Goal: Task Accomplishment & Management: Use online tool/utility

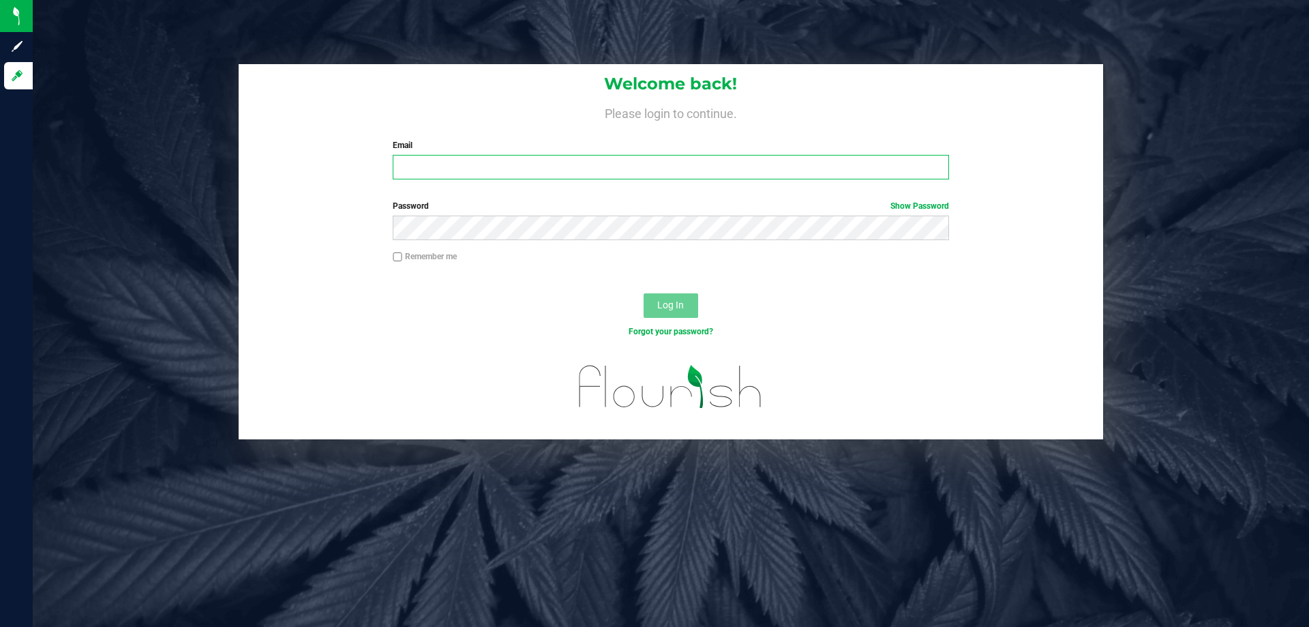
click at [418, 171] on input "Email" at bounding box center [671, 167] width 556 height 25
type input "[EMAIL_ADDRESS][DOMAIN_NAME]"
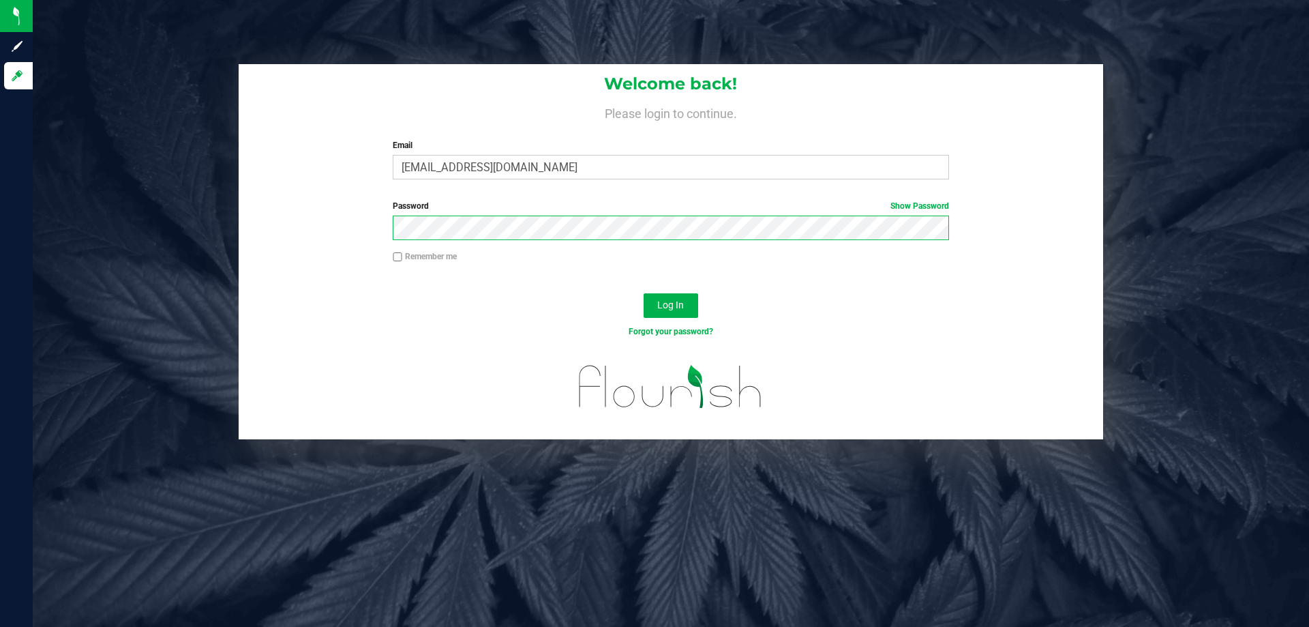
click at [644, 293] on button "Log In" at bounding box center [671, 305] width 55 height 25
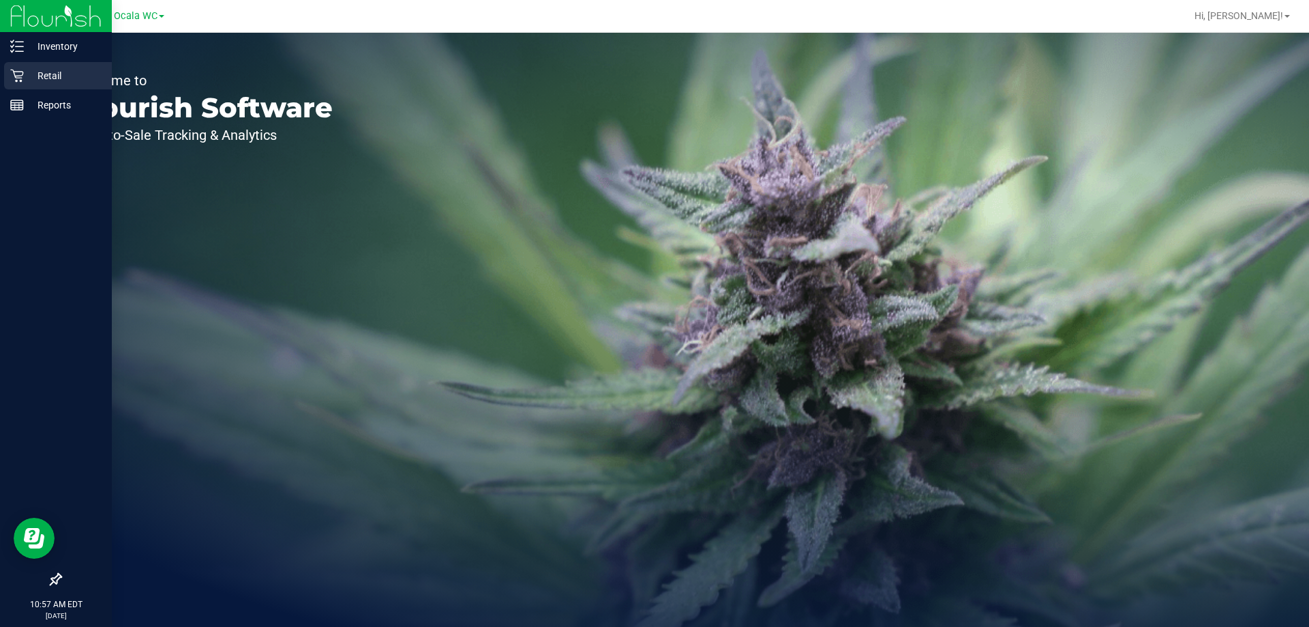
click at [71, 87] on div "Retail" at bounding box center [58, 75] width 108 height 27
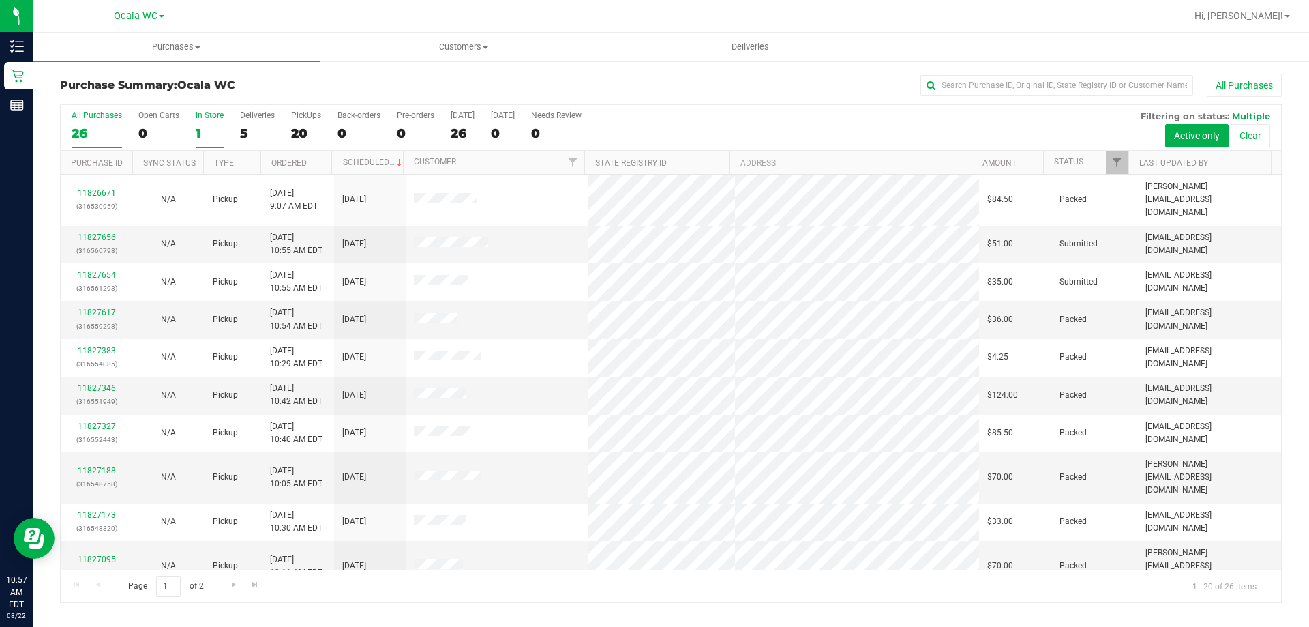
click at [221, 132] on div "1" at bounding box center [210, 133] width 28 height 16
click at [0, 0] on input "In Store 1" at bounding box center [0, 0] width 0 height 0
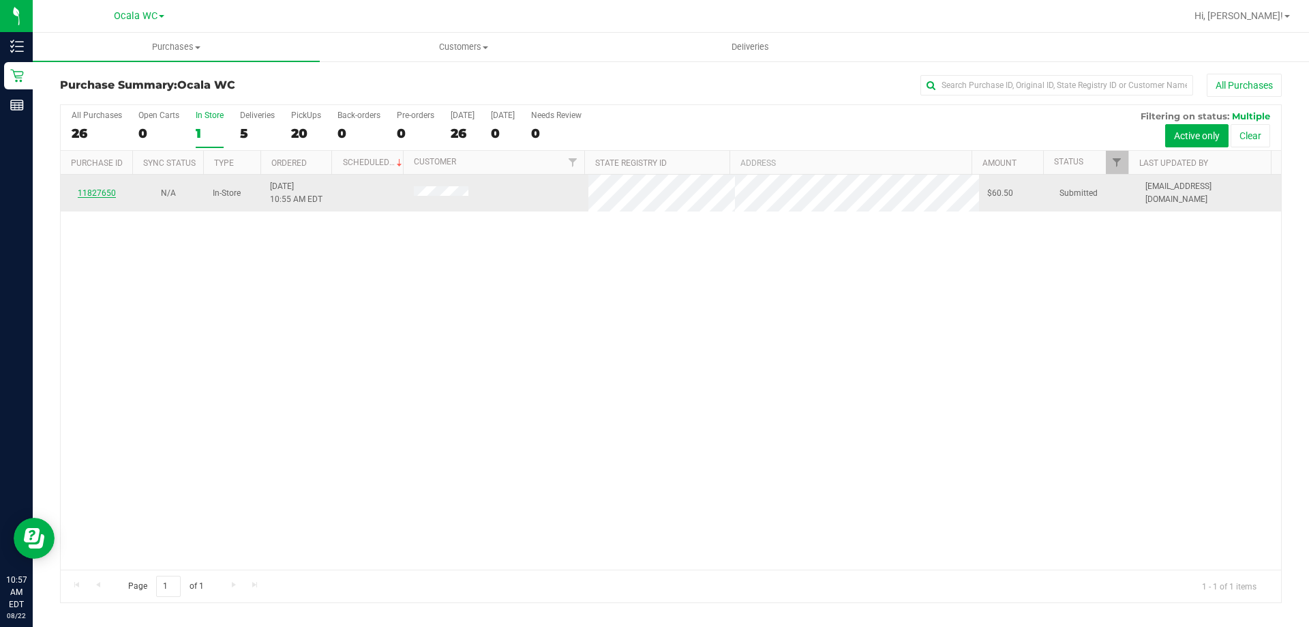
click at [97, 192] on link "11827650" at bounding box center [97, 193] width 38 height 10
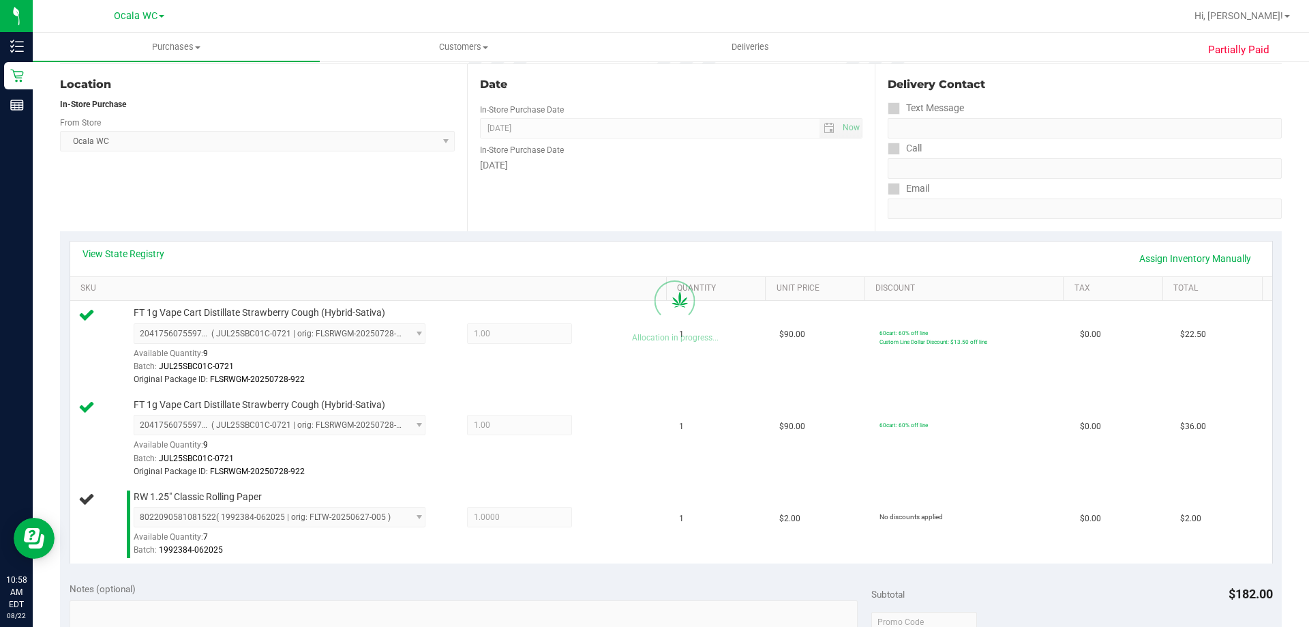
scroll to position [409, 0]
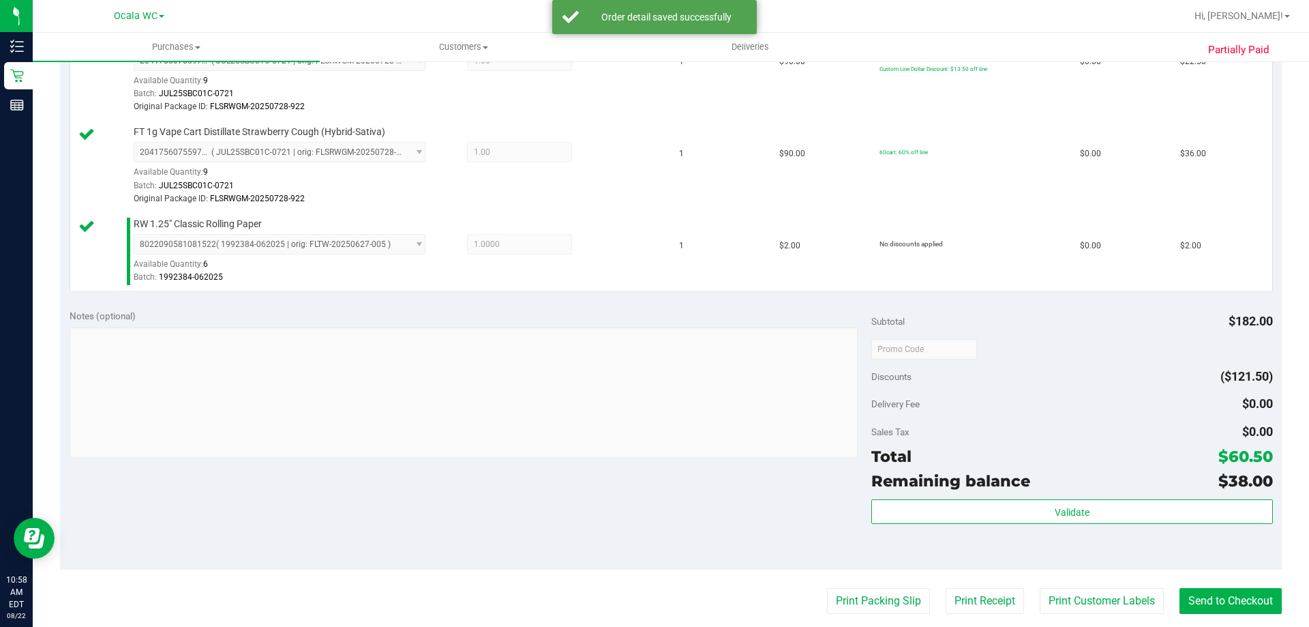
click at [1052, 526] on div "Validate" at bounding box center [1072, 529] width 401 height 61
click at [1052, 525] on div "Validate" at bounding box center [1072, 529] width 401 height 61
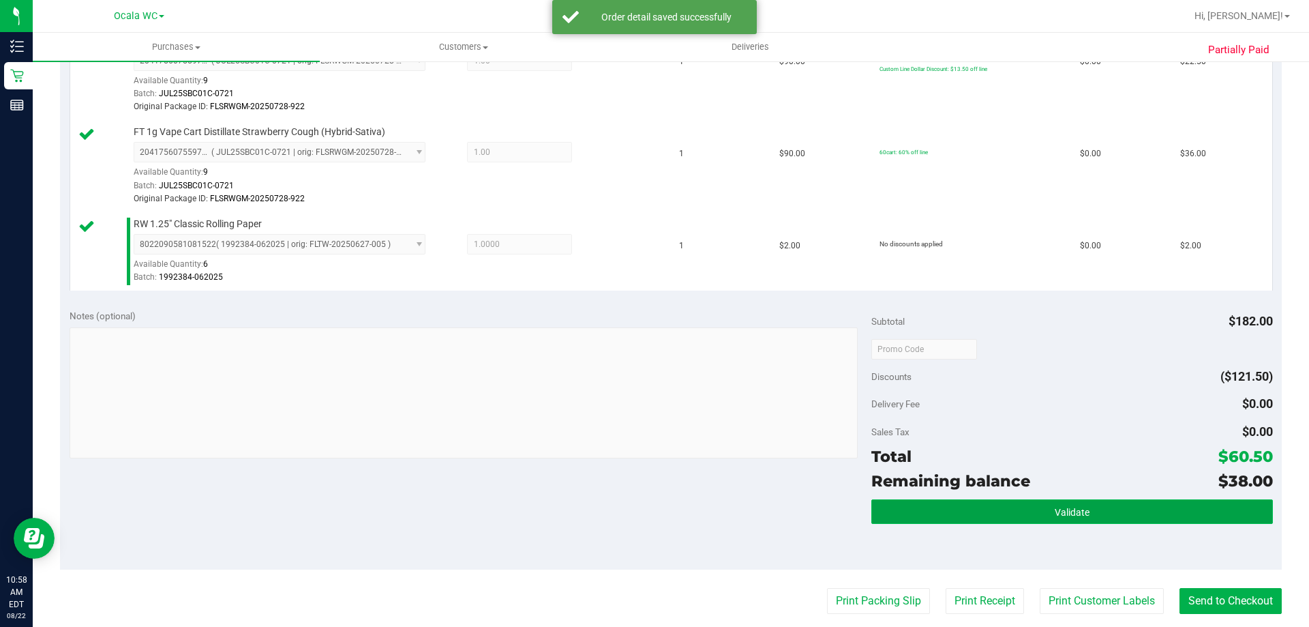
click at [1055, 509] on span "Validate" at bounding box center [1072, 512] width 35 height 11
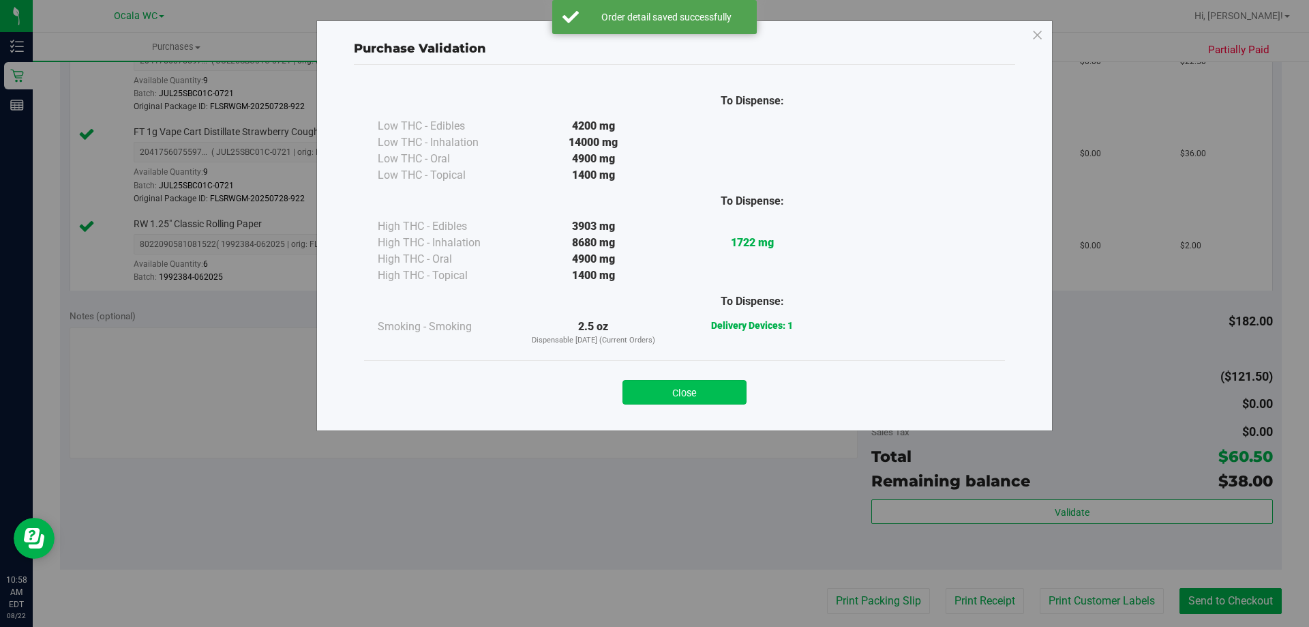
click at [713, 391] on button "Close" at bounding box center [685, 392] width 124 height 25
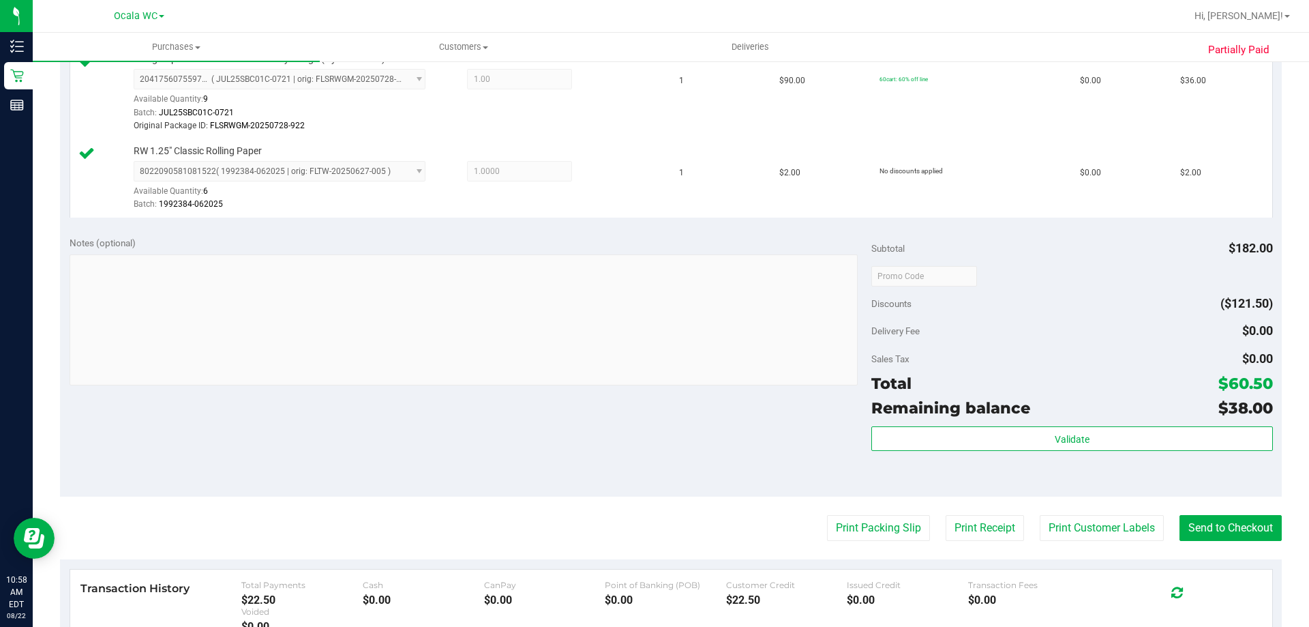
scroll to position [682, 0]
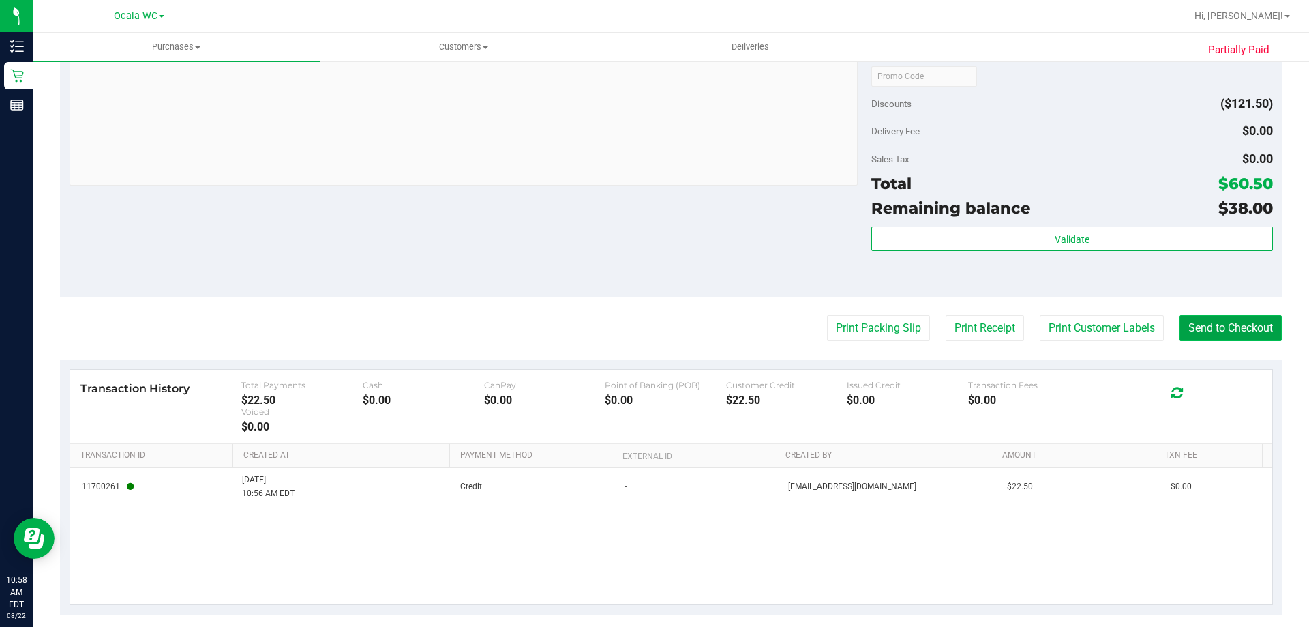
click at [1218, 321] on button "Send to Checkout" at bounding box center [1231, 328] width 102 height 26
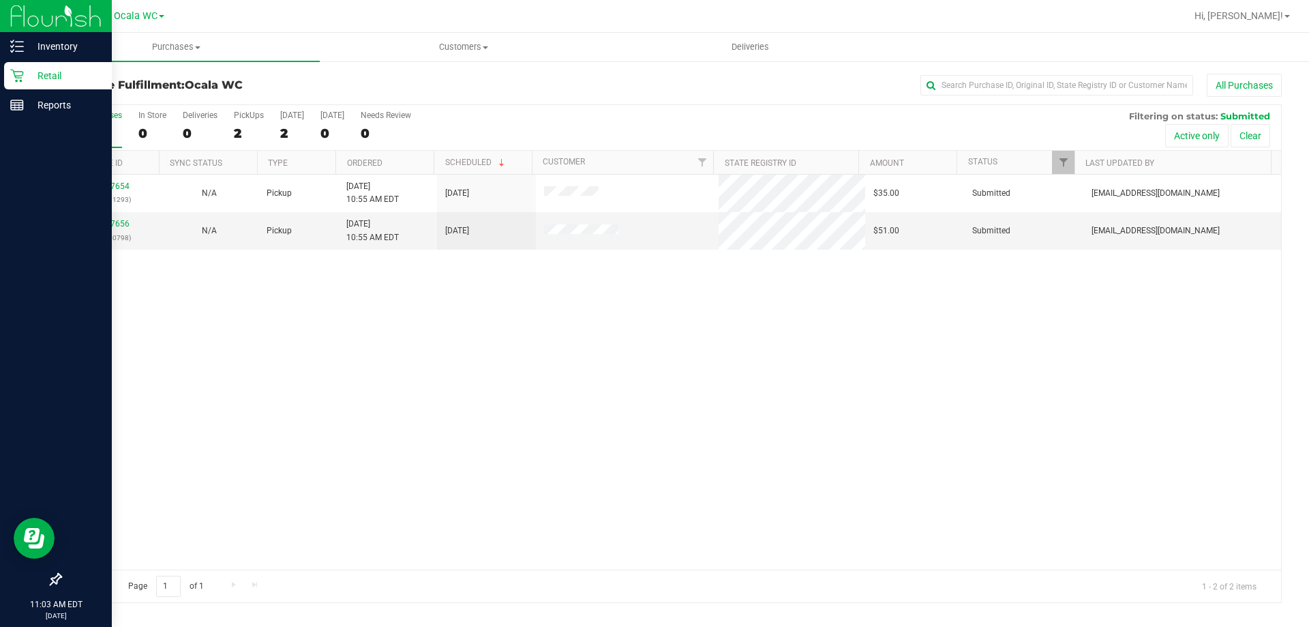
click at [17, 83] on div "Retail" at bounding box center [58, 75] width 108 height 27
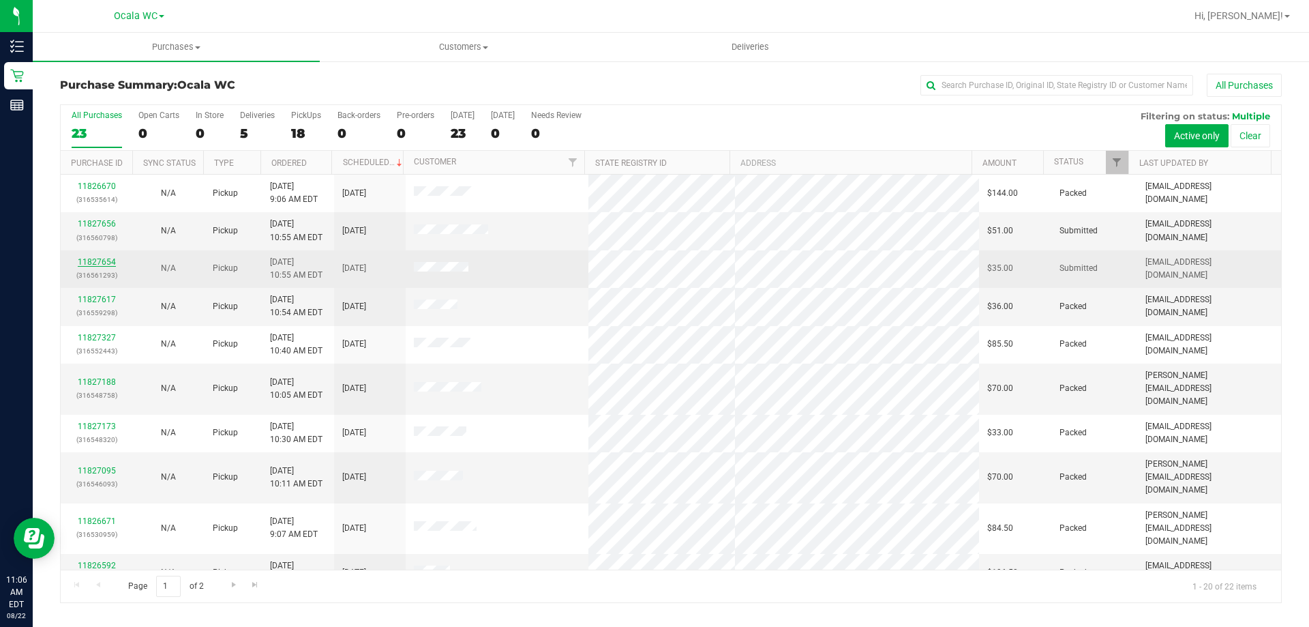
click at [87, 262] on link "11827654" at bounding box center [97, 262] width 38 height 10
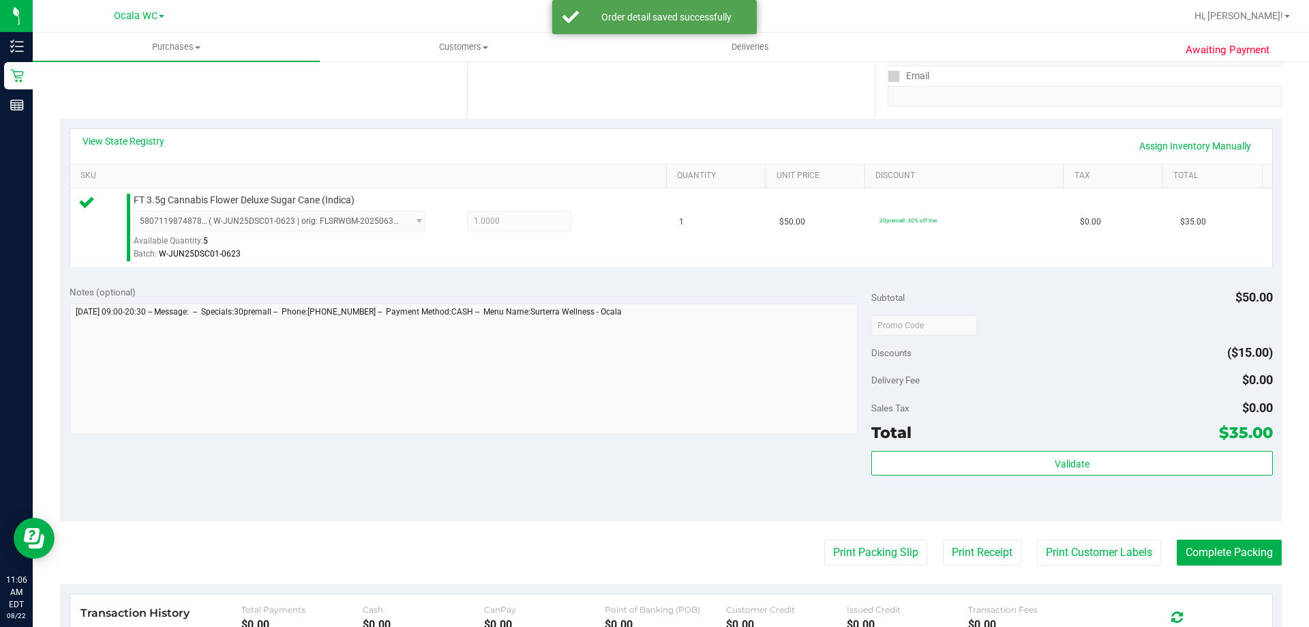
scroll to position [273, 0]
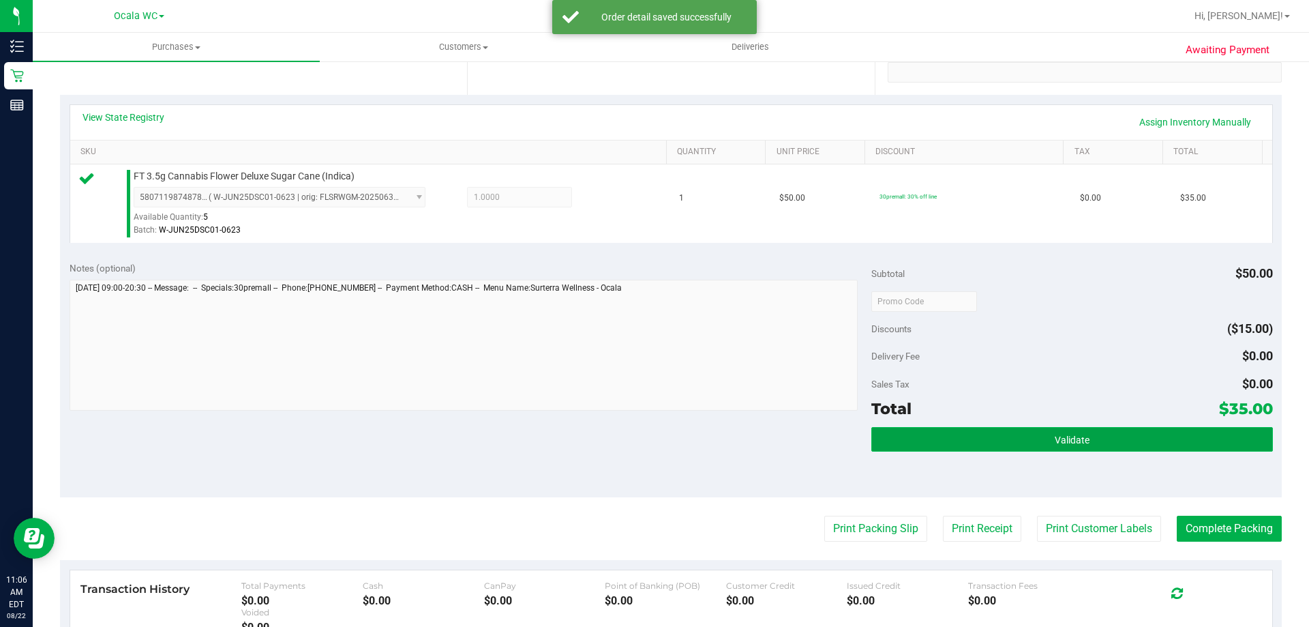
click at [1146, 435] on button "Validate" at bounding box center [1072, 439] width 401 height 25
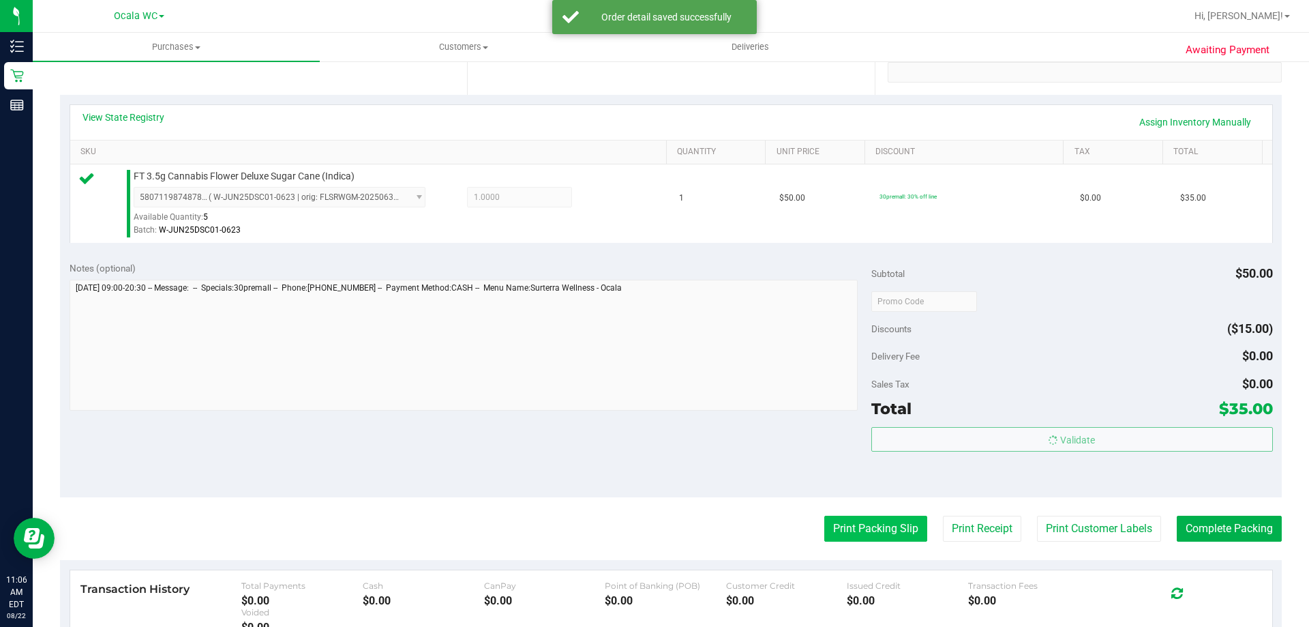
click at [869, 523] on button "Print Packing Slip" at bounding box center [875, 529] width 103 height 26
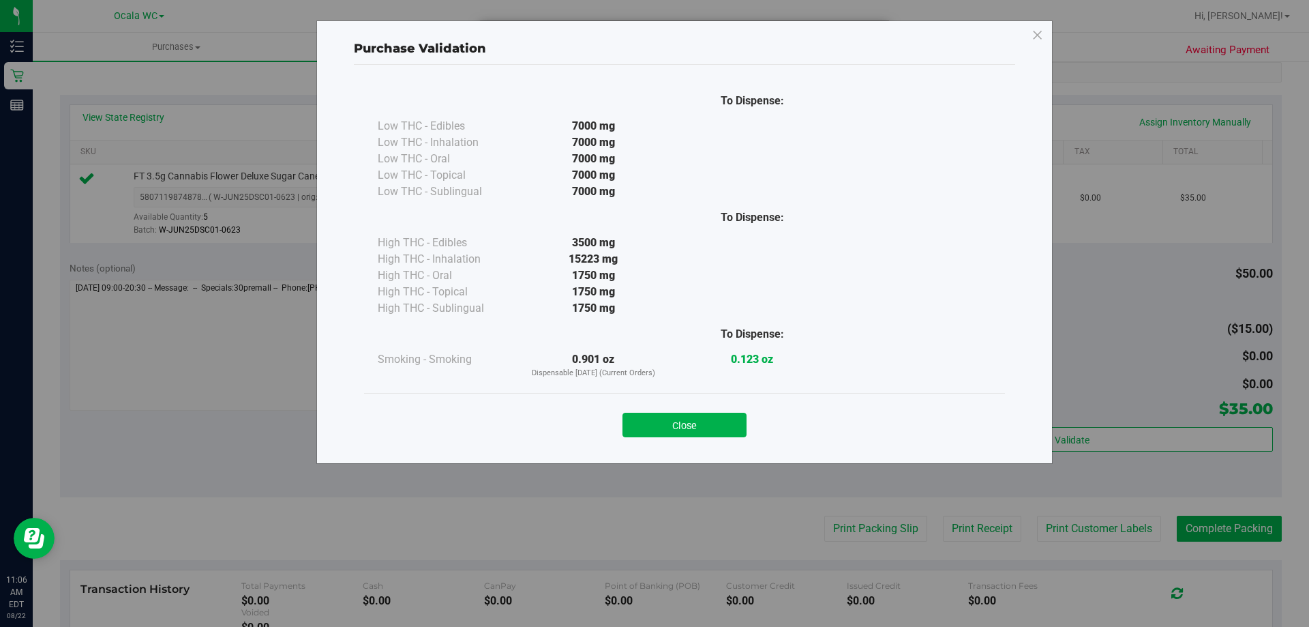
click at [702, 407] on div "Close" at bounding box center [684, 421] width 621 height 34
click at [698, 435] on button "Close" at bounding box center [685, 425] width 124 height 25
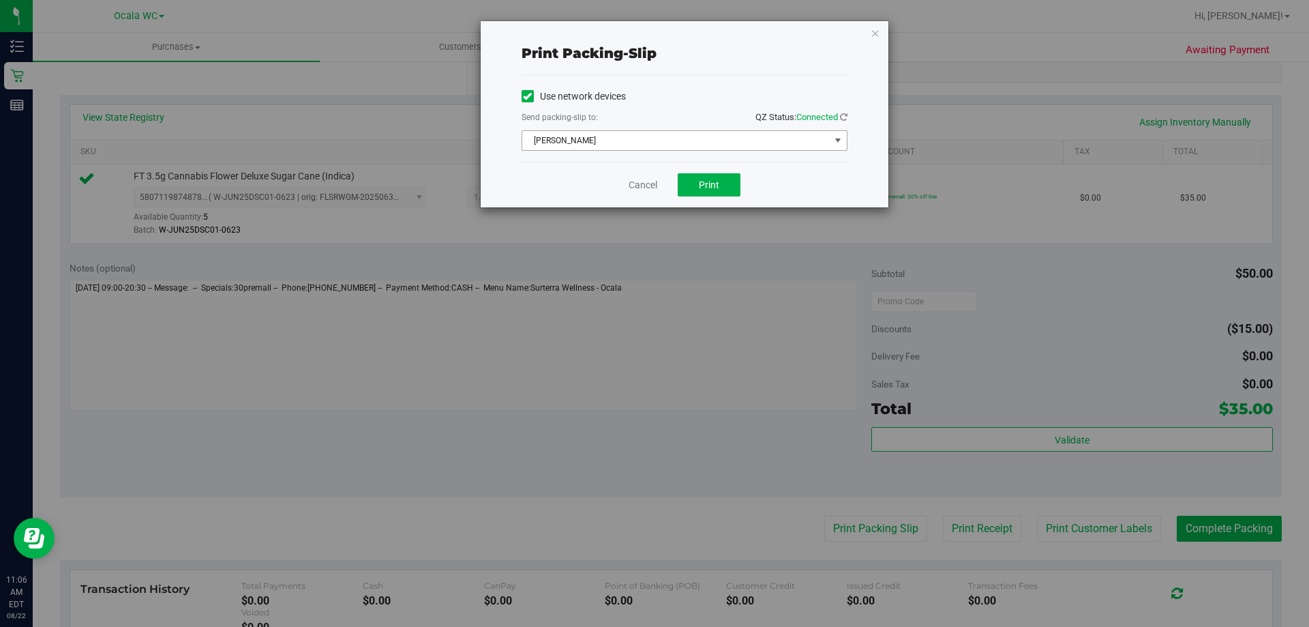
click at [685, 138] on span "[PERSON_NAME]" at bounding box center [676, 140] width 308 height 19
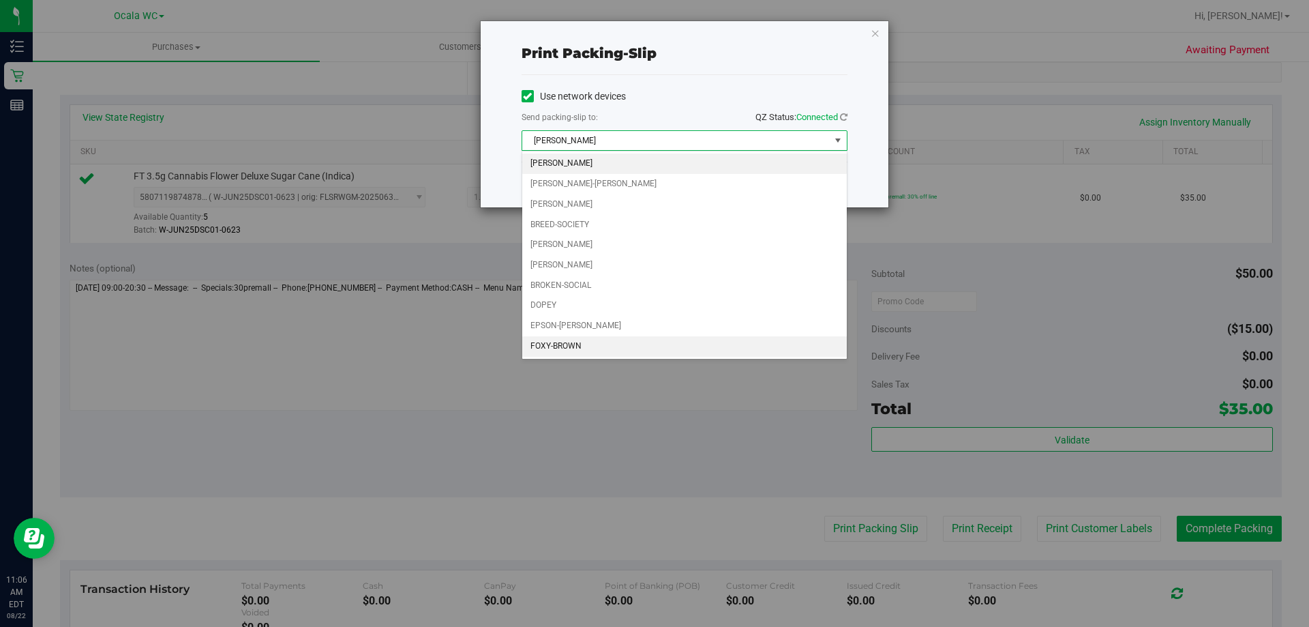
click at [592, 348] on li "FOXY-BROWN" at bounding box center [684, 346] width 325 height 20
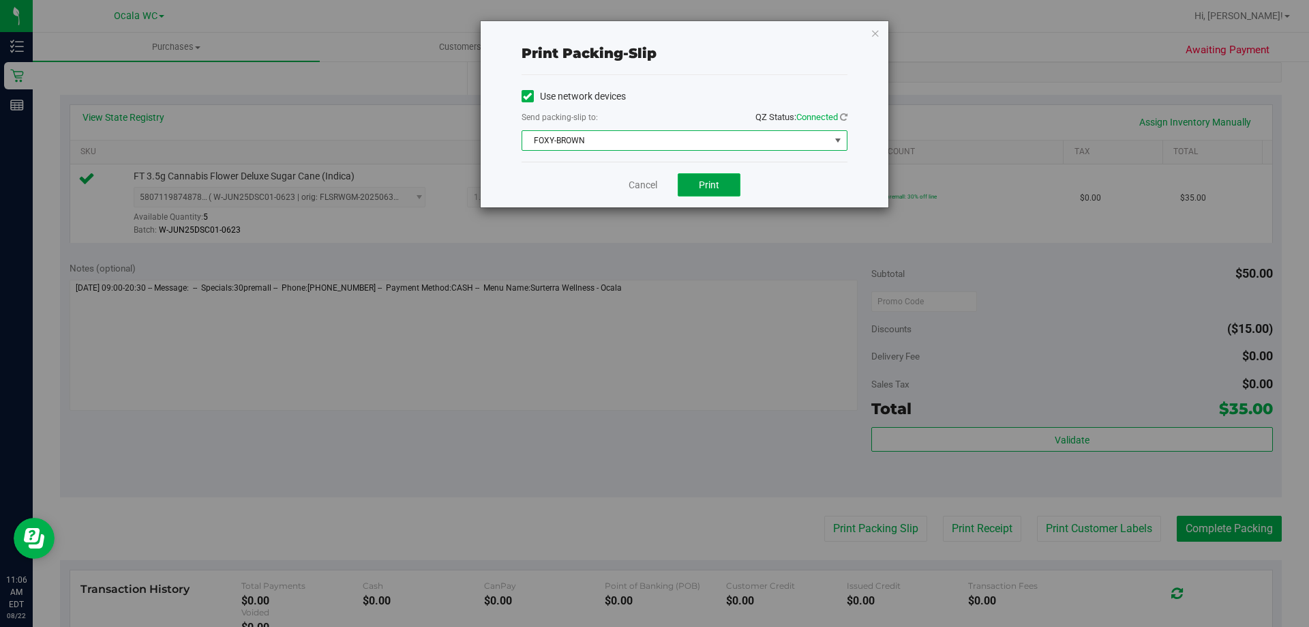
click at [702, 181] on span "Print" at bounding box center [709, 184] width 20 height 11
click at [653, 146] on span "FOXY-BROWN" at bounding box center [676, 140] width 308 height 19
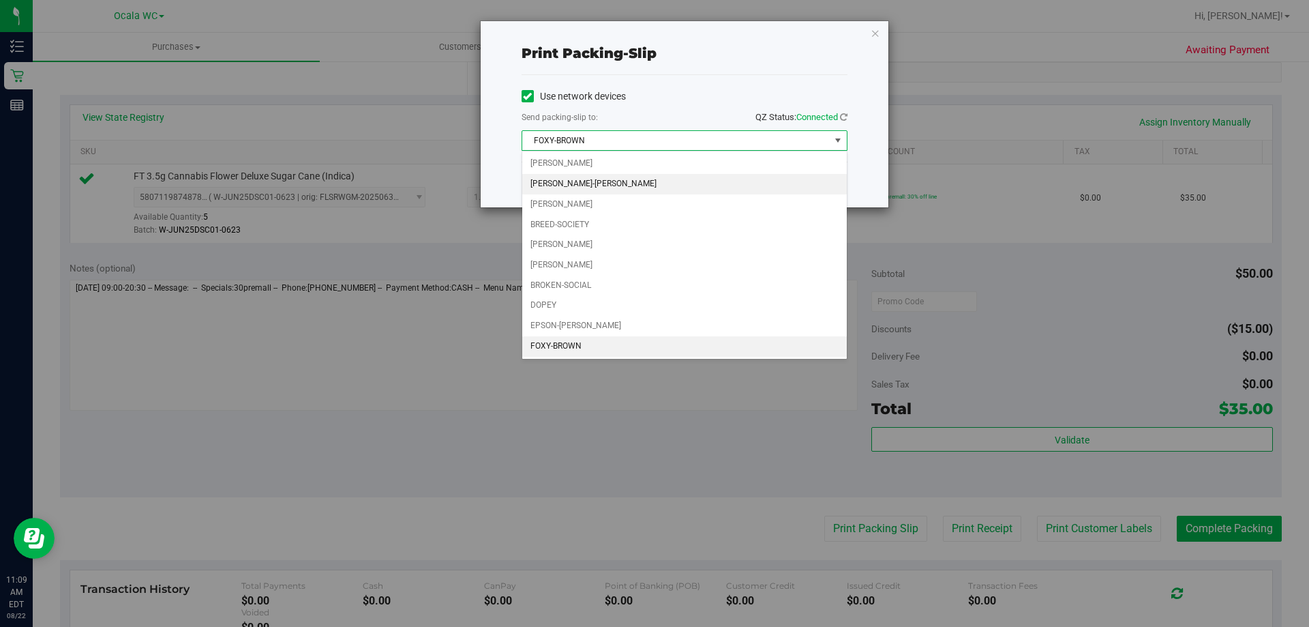
click at [601, 191] on li "[PERSON_NAME]-[PERSON_NAME]" at bounding box center [684, 184] width 325 height 20
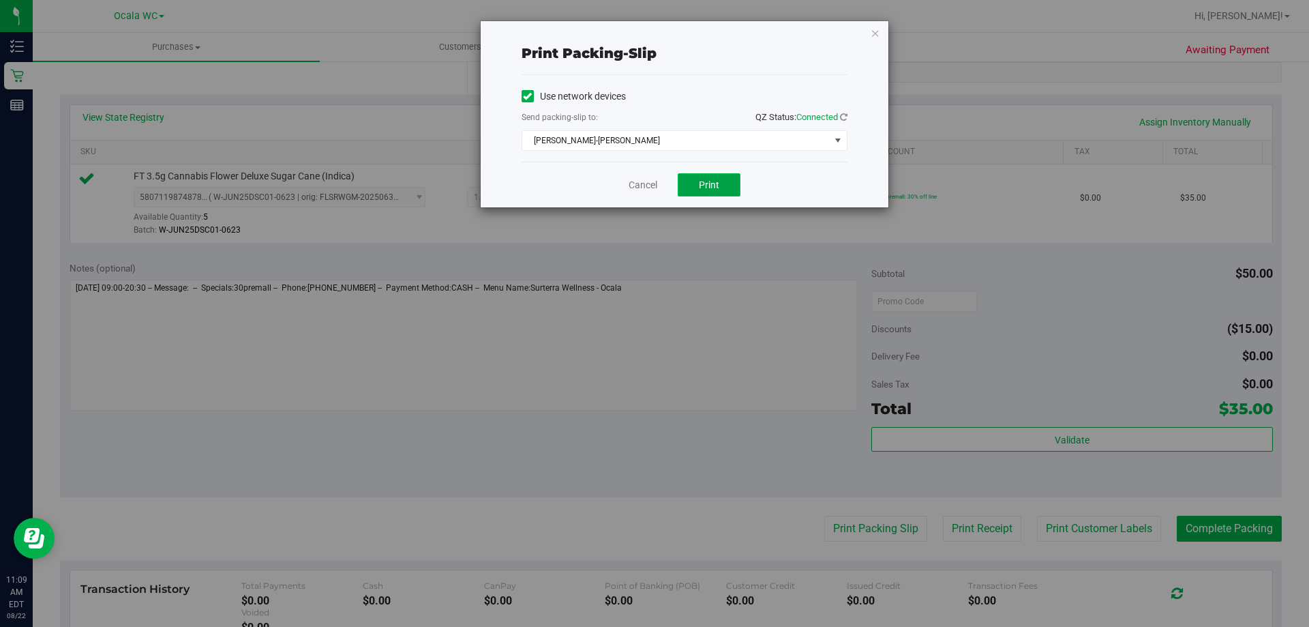
click at [719, 188] on span "Print" at bounding box center [709, 184] width 20 height 11
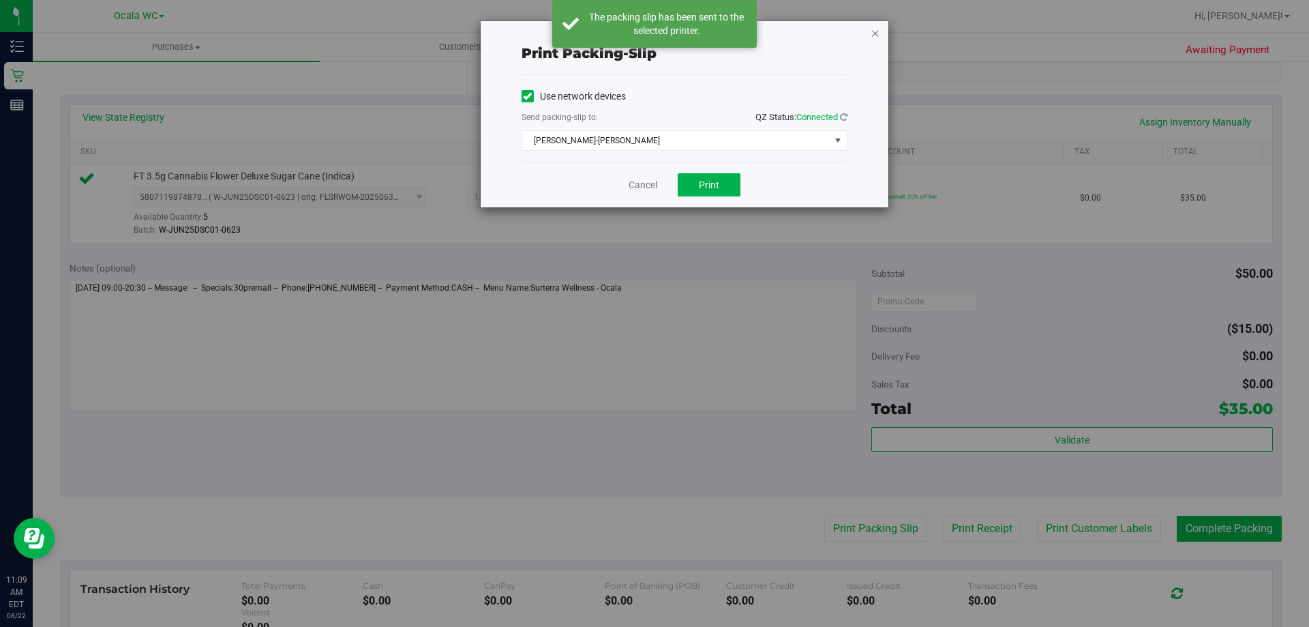
click at [877, 30] on icon "button" at bounding box center [876, 33] width 10 height 16
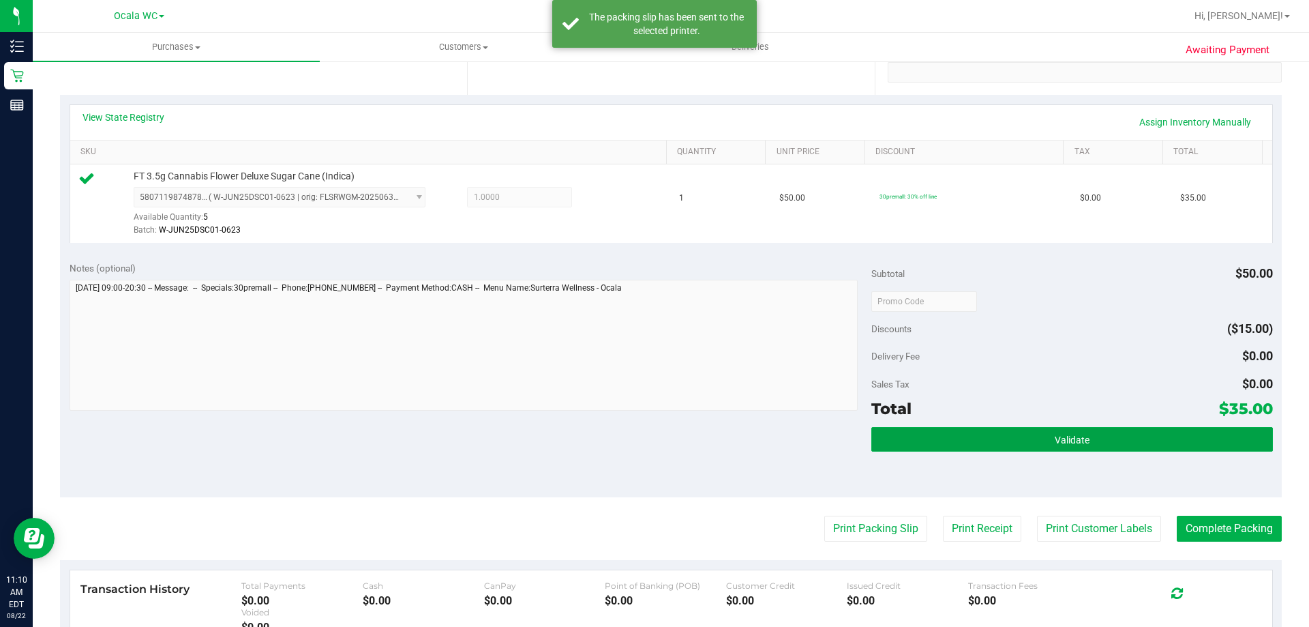
drag, startPoint x: 1103, startPoint y: 430, endPoint x: 1147, endPoint y: 495, distance: 79.1
click at [1103, 429] on button "Validate" at bounding box center [1072, 439] width 401 height 25
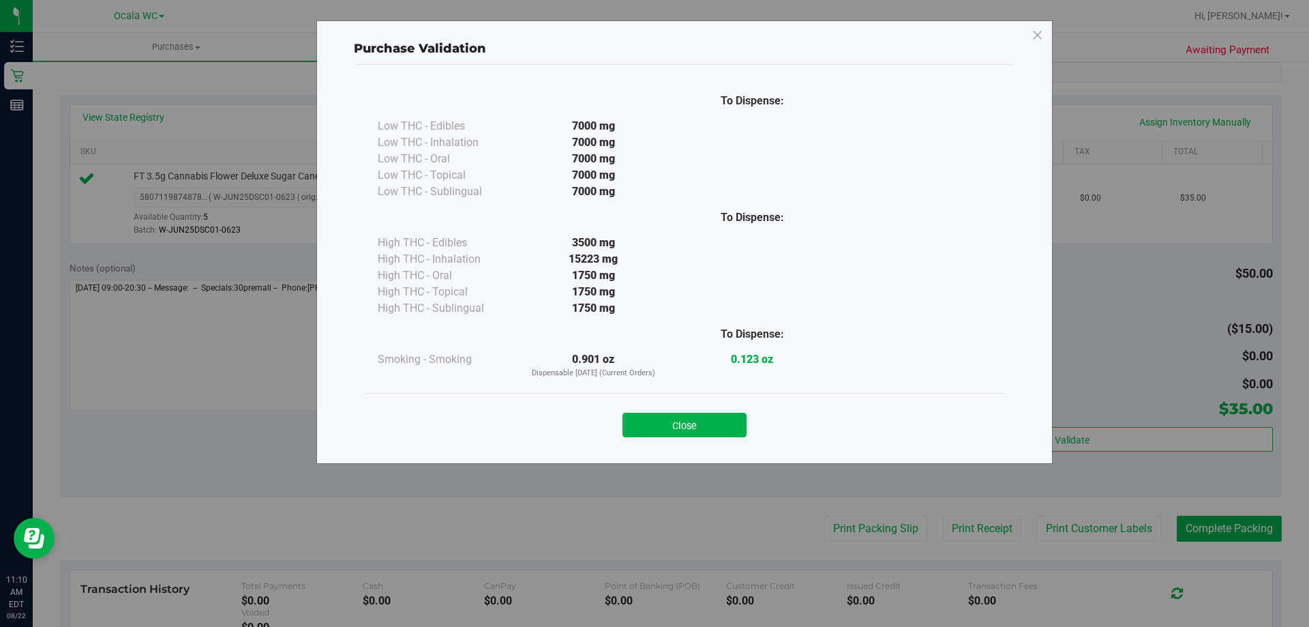
click at [719, 438] on div "Close" at bounding box center [684, 420] width 641 height 55
click at [721, 422] on button "Close" at bounding box center [685, 425] width 124 height 25
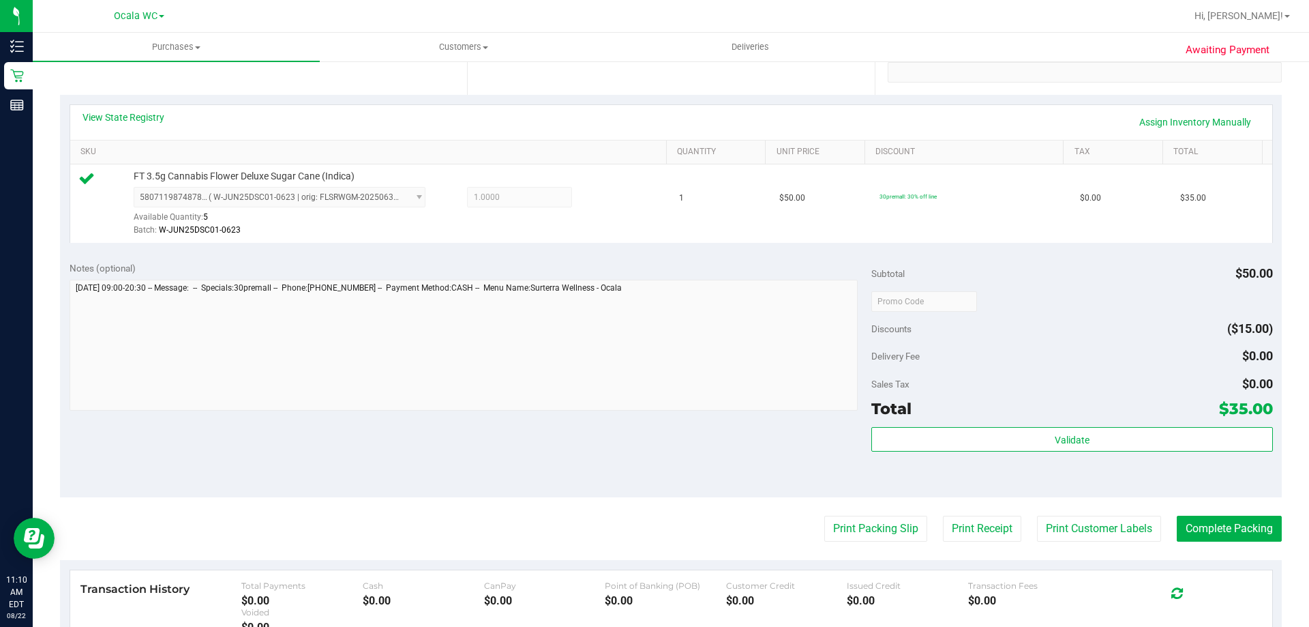
click at [1206, 510] on purchase-details "Back Edit Purchase Cancel Purchase View Profile # 11827654 BioTrack ID: - Submi…" at bounding box center [671, 308] width 1222 height 1014
click at [1202, 526] on button "Complete Packing" at bounding box center [1229, 529] width 105 height 26
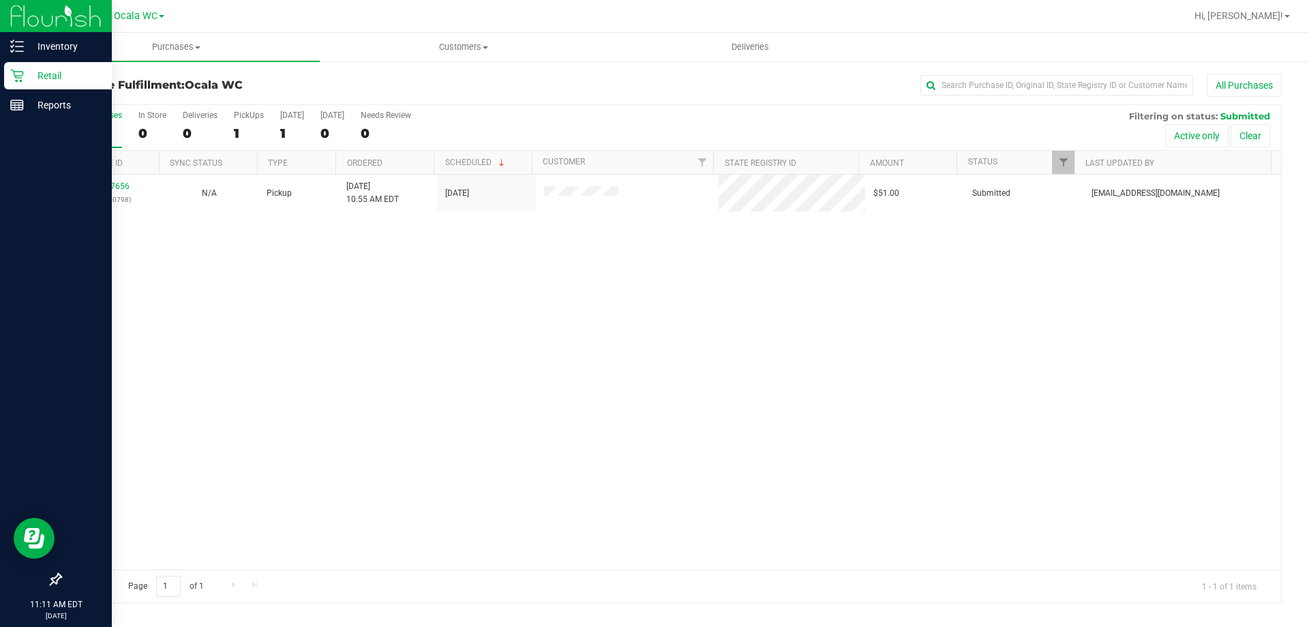
click at [22, 75] on icon at bounding box center [16, 76] width 13 height 13
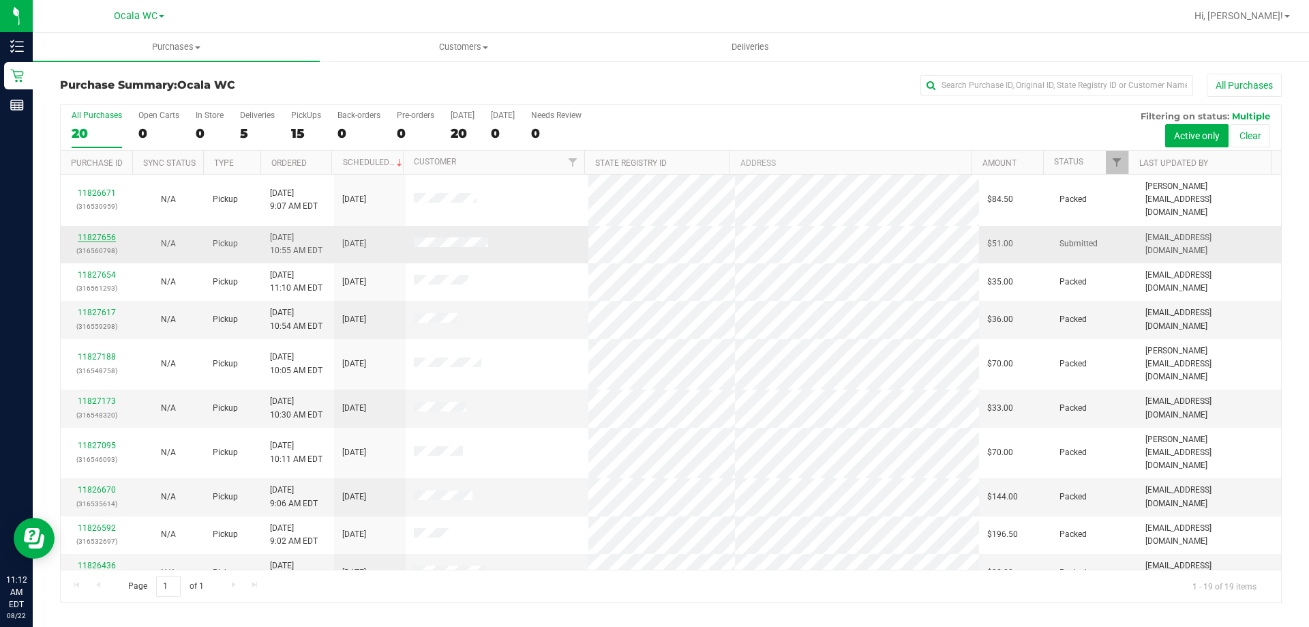
click at [100, 233] on link "11827656" at bounding box center [97, 238] width 38 height 10
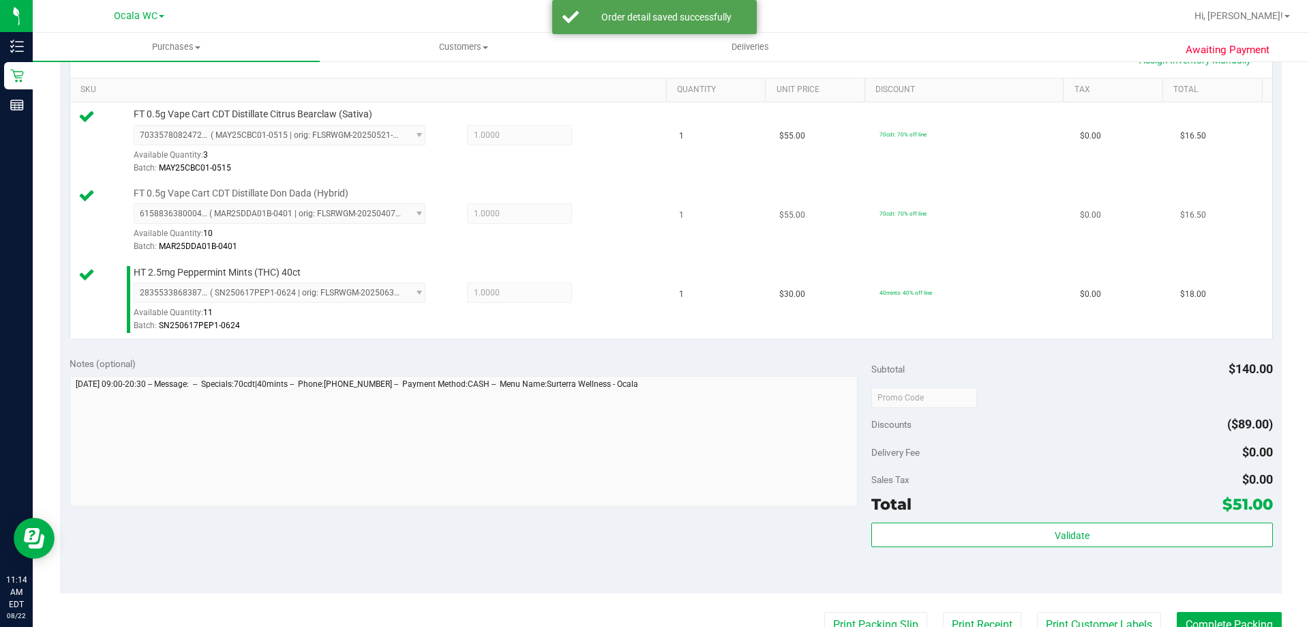
scroll to position [341, 0]
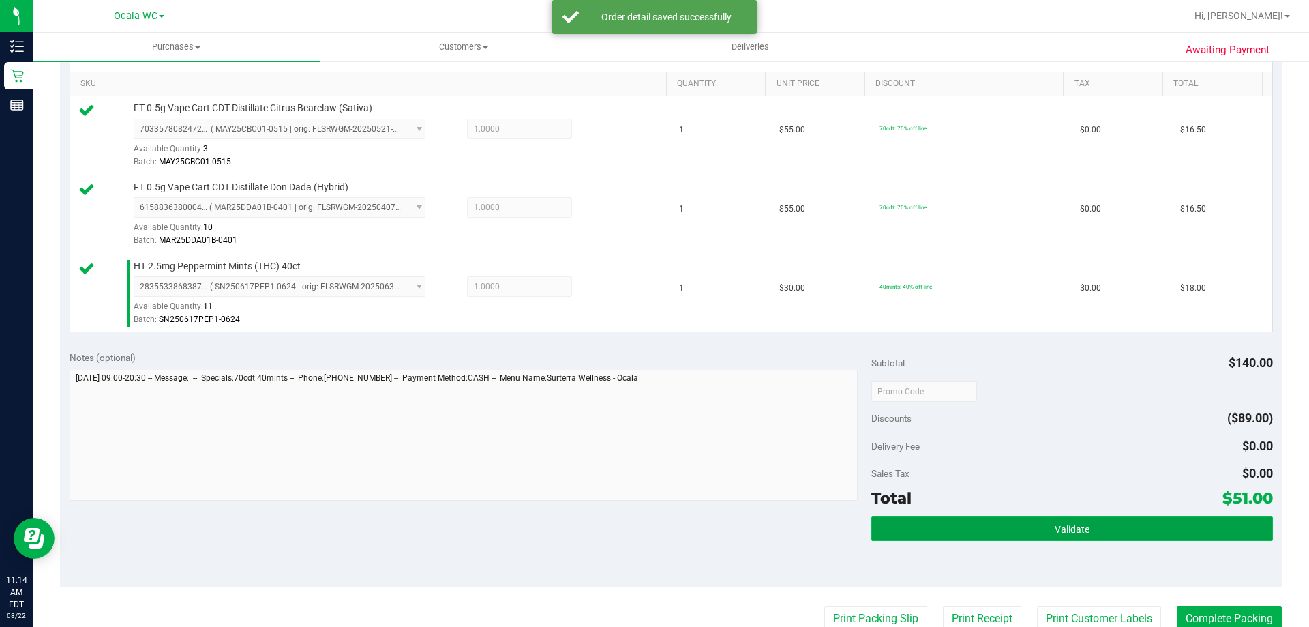
click at [891, 535] on button "Validate" at bounding box center [1072, 528] width 401 height 25
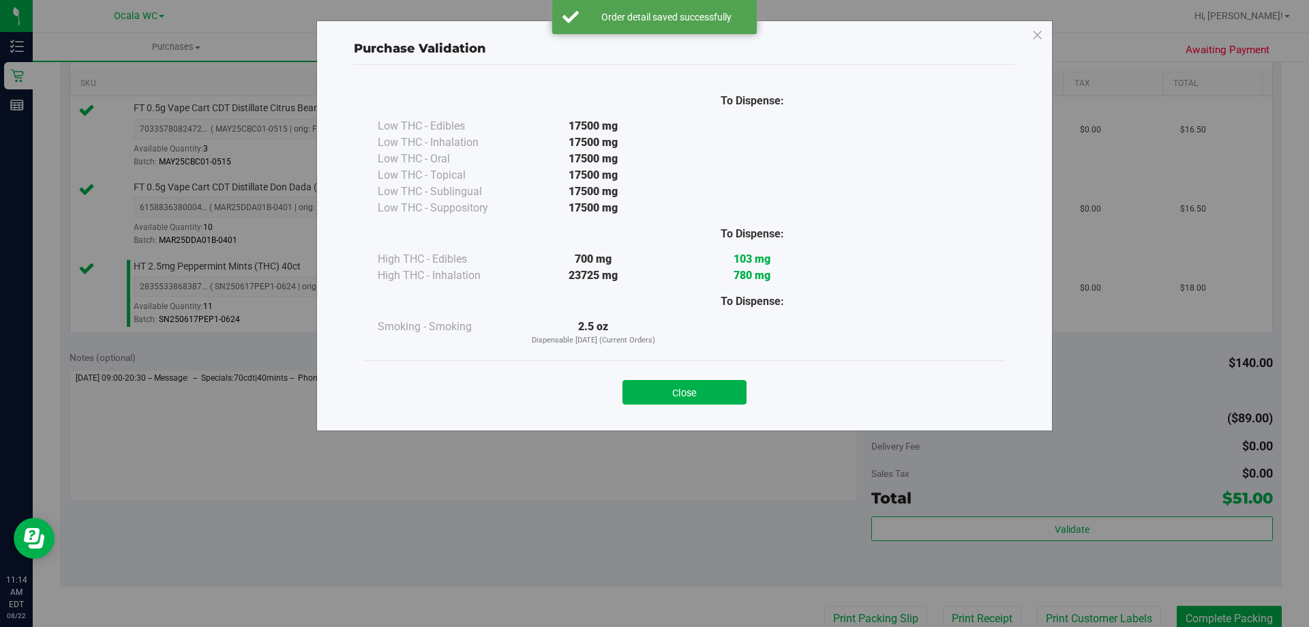
click at [689, 405] on div "Close" at bounding box center [684, 387] width 641 height 55
click at [689, 387] on button "Close" at bounding box center [685, 392] width 124 height 25
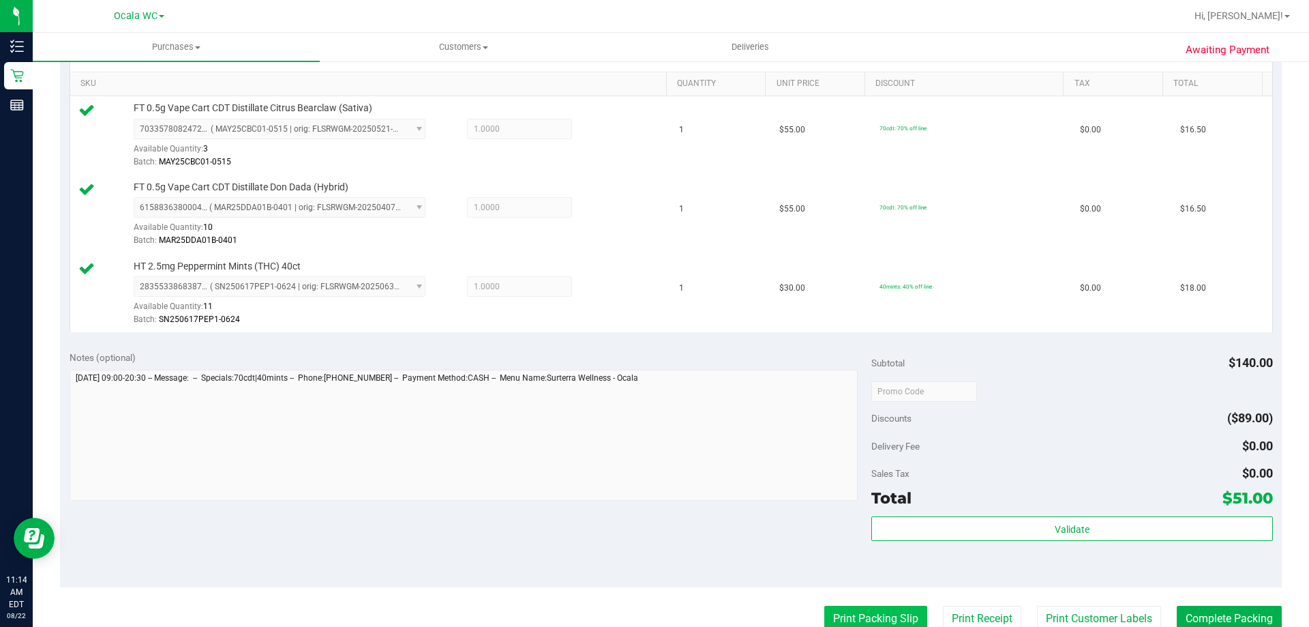
click at [824, 611] on button "Print Packing Slip" at bounding box center [875, 619] width 103 height 26
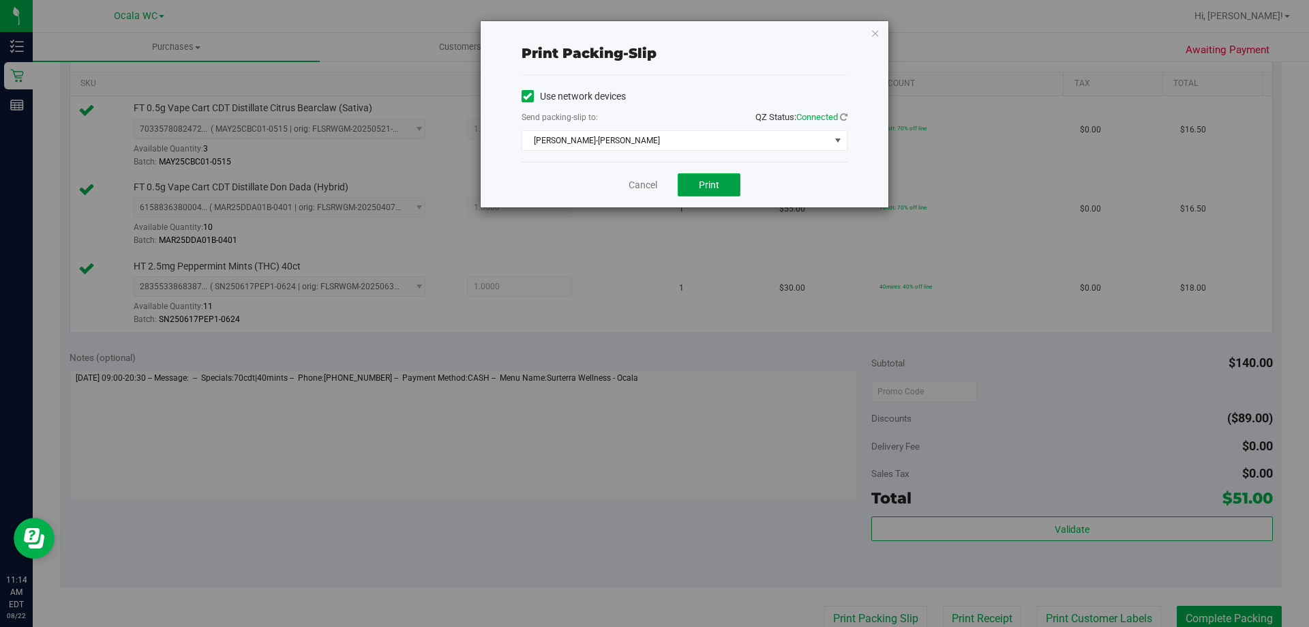
click at [703, 186] on span "Print" at bounding box center [709, 184] width 20 height 11
click at [650, 176] on div "Cancel Print" at bounding box center [685, 185] width 326 height 46
click at [655, 182] on link "Cancel" at bounding box center [643, 185] width 29 height 14
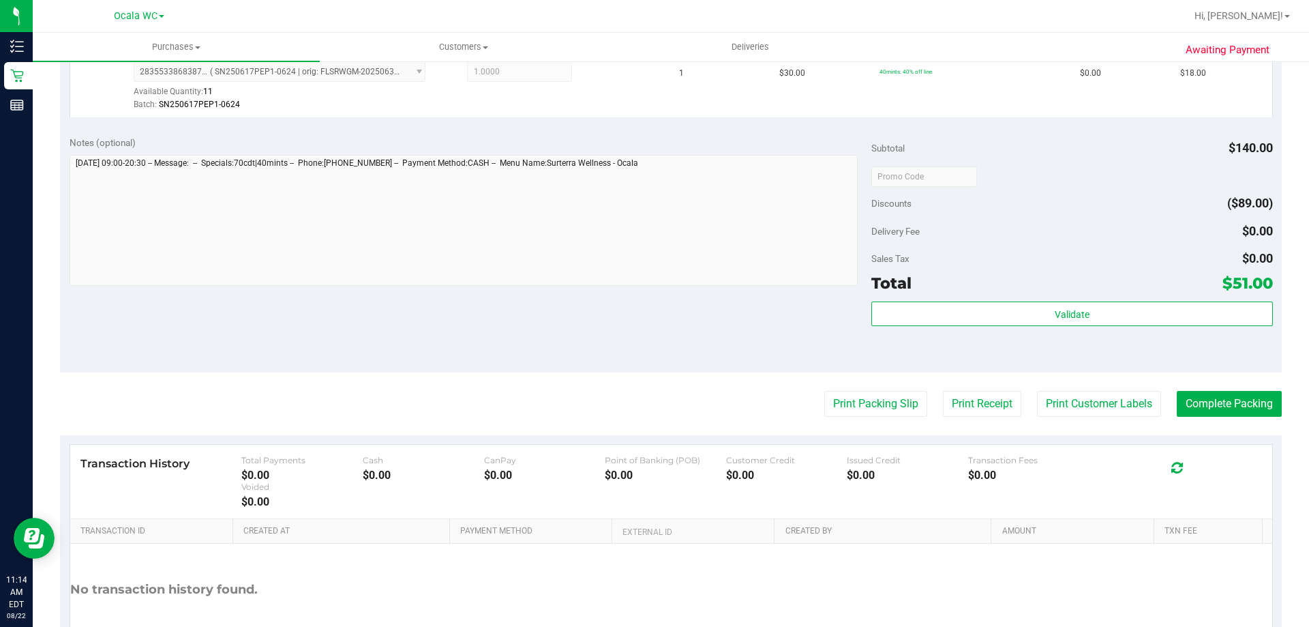
scroll to position [646, 0]
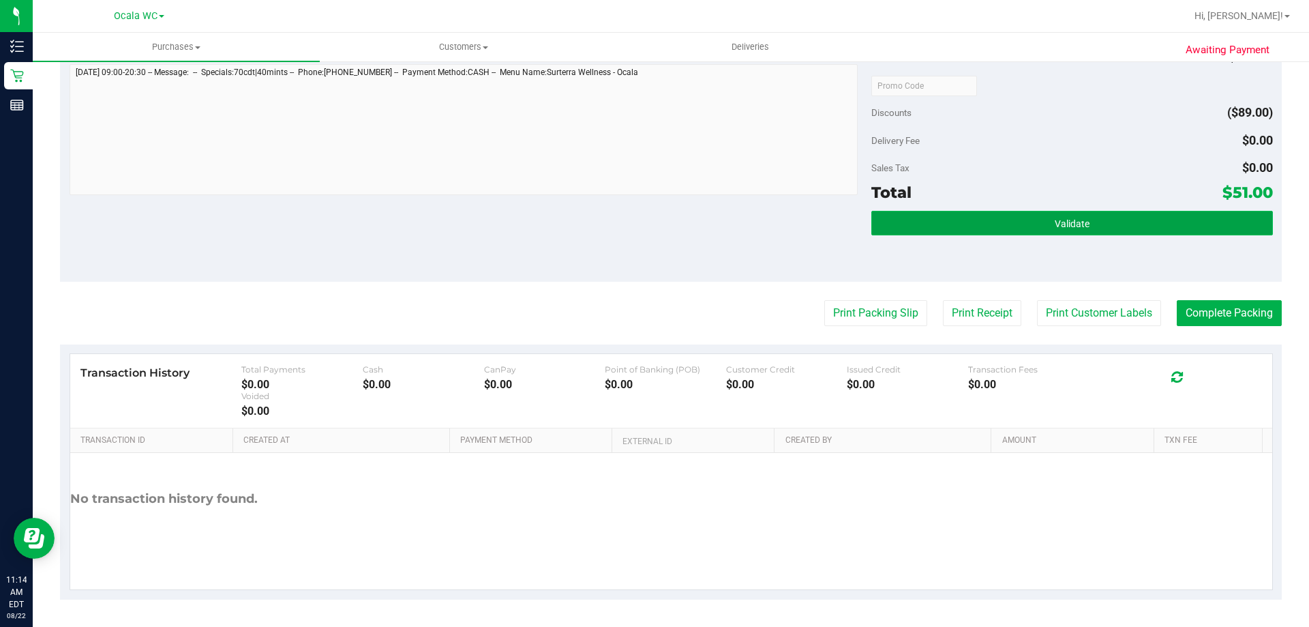
click at [1073, 228] on span "Validate" at bounding box center [1072, 223] width 35 height 11
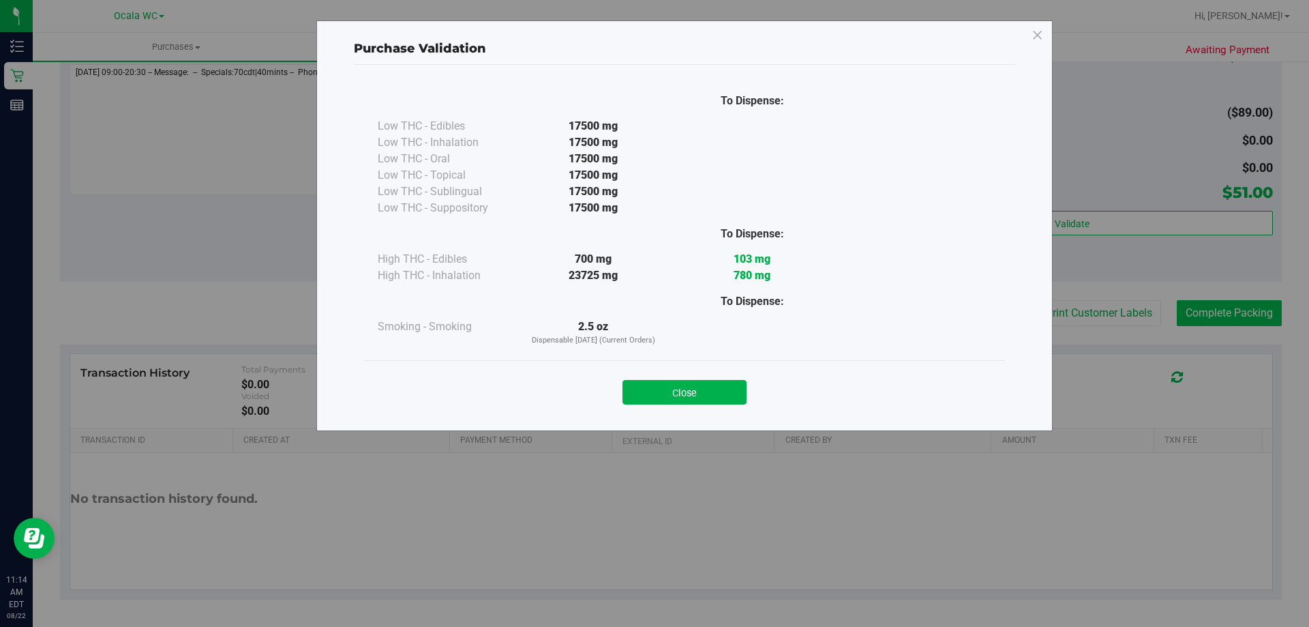
click at [1195, 306] on div "Purchase Validation To Dispense: Low THC - Edibles 17500 mg" at bounding box center [660, 313] width 1320 height 627
click at [696, 395] on button "Close" at bounding box center [685, 392] width 124 height 25
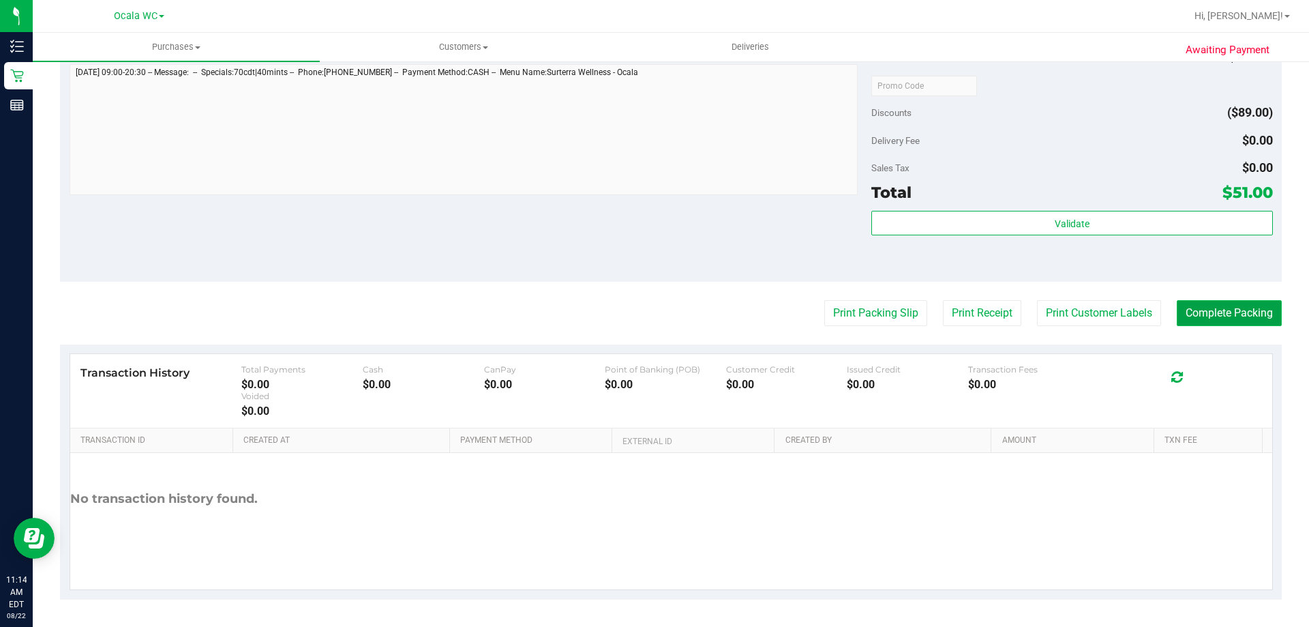
click at [1194, 307] on button "Complete Packing" at bounding box center [1229, 313] width 105 height 26
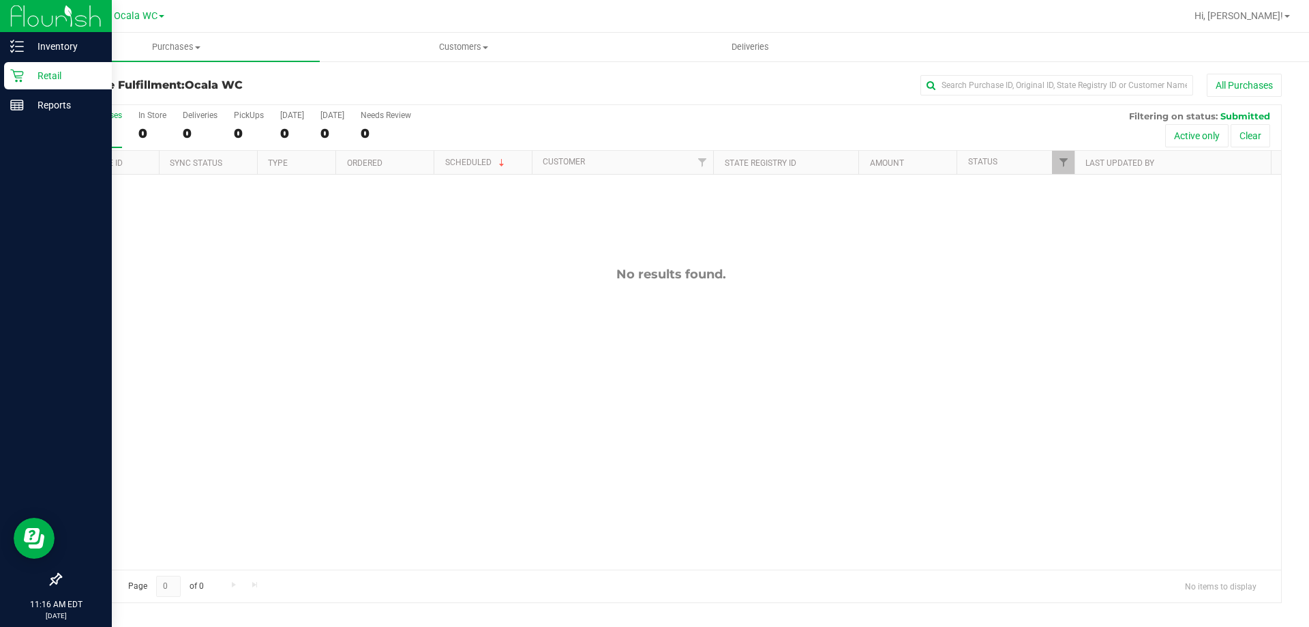
click at [25, 71] on p "Retail" at bounding box center [65, 76] width 82 height 16
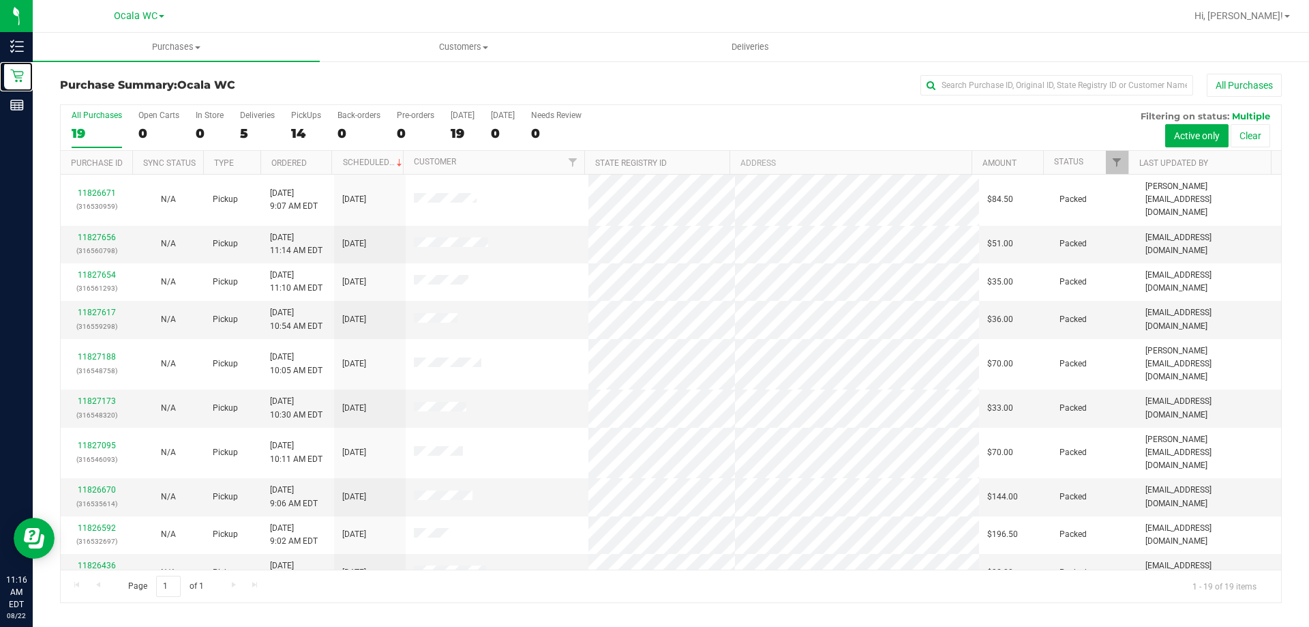
scroll to position [323, 0]
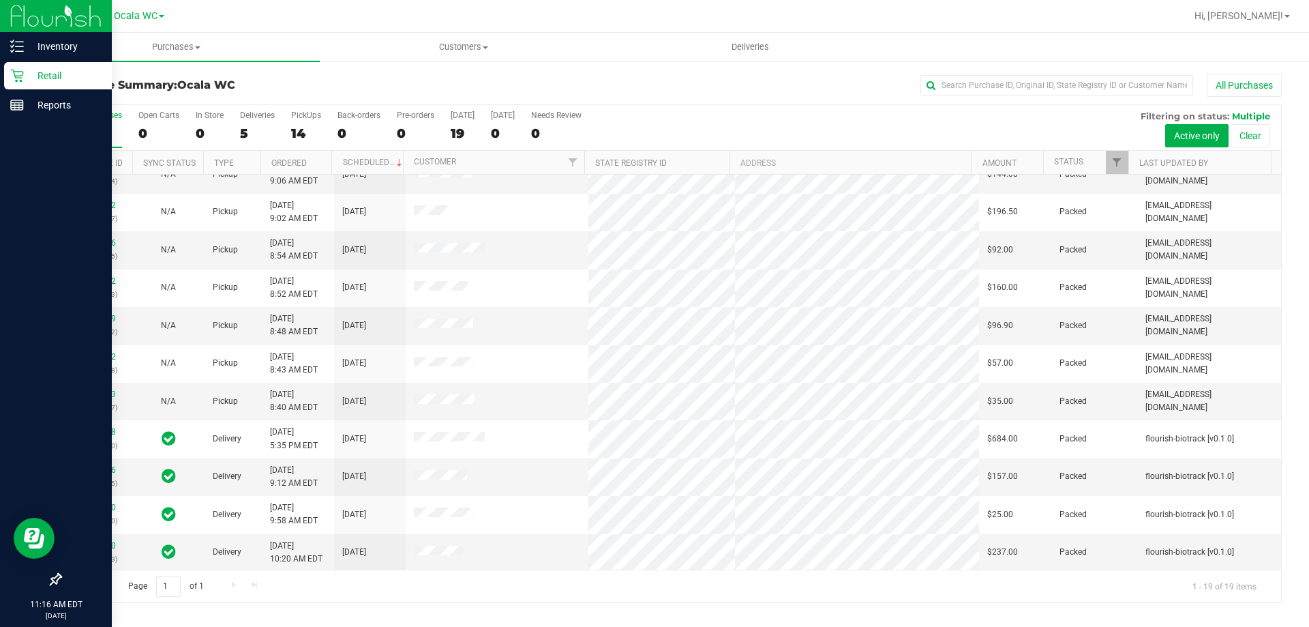
drag, startPoint x: 4, startPoint y: 68, endPoint x: 14, endPoint y: 71, distance: 10.6
click at [5, 68] on div "Retail" at bounding box center [58, 75] width 108 height 27
click at [19, 76] on icon at bounding box center [16, 76] width 13 height 13
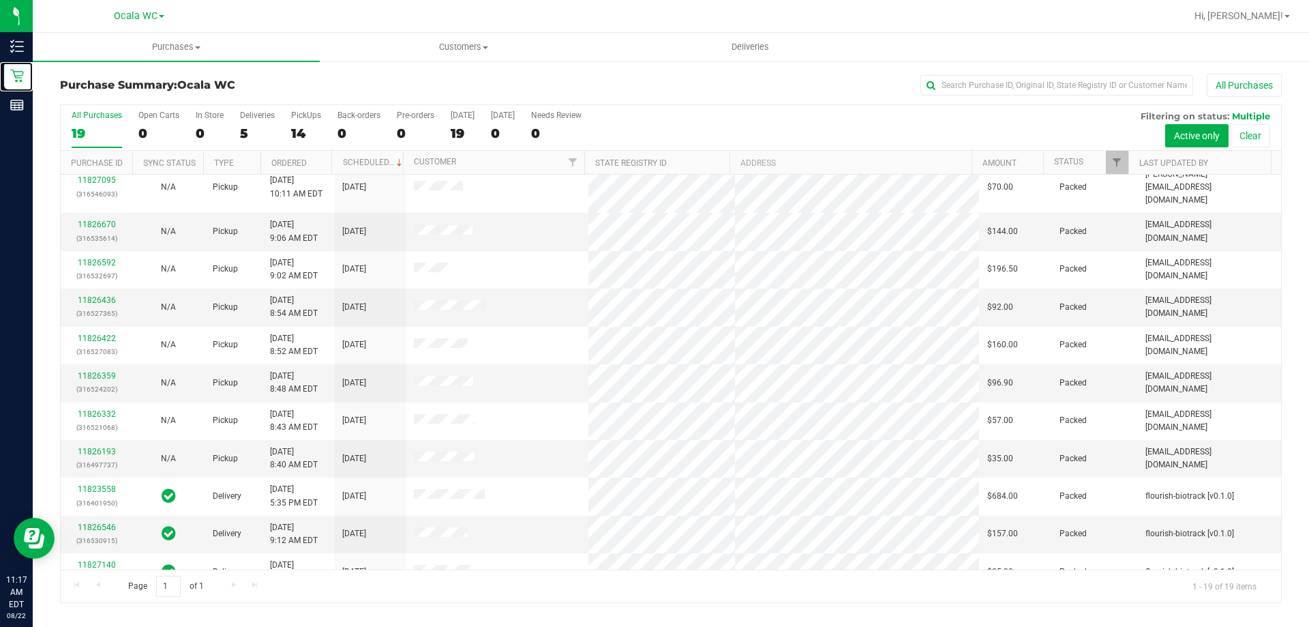
scroll to position [118, 0]
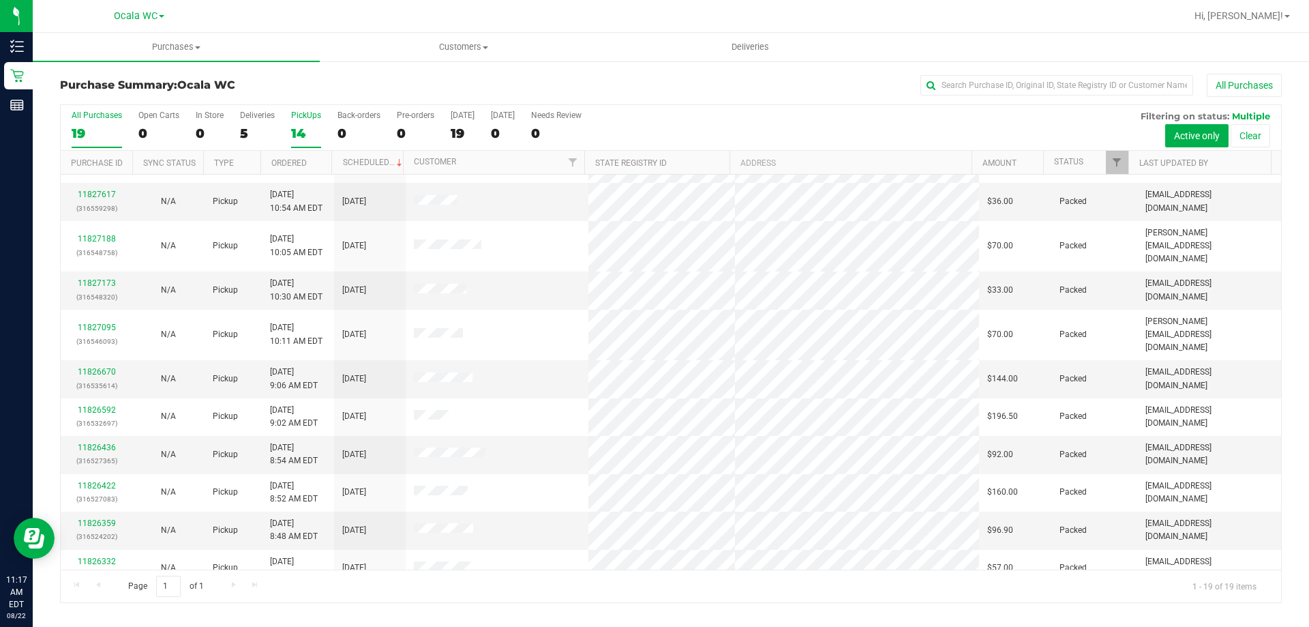
click at [297, 115] on div "PickUps" at bounding box center [306, 115] width 30 height 10
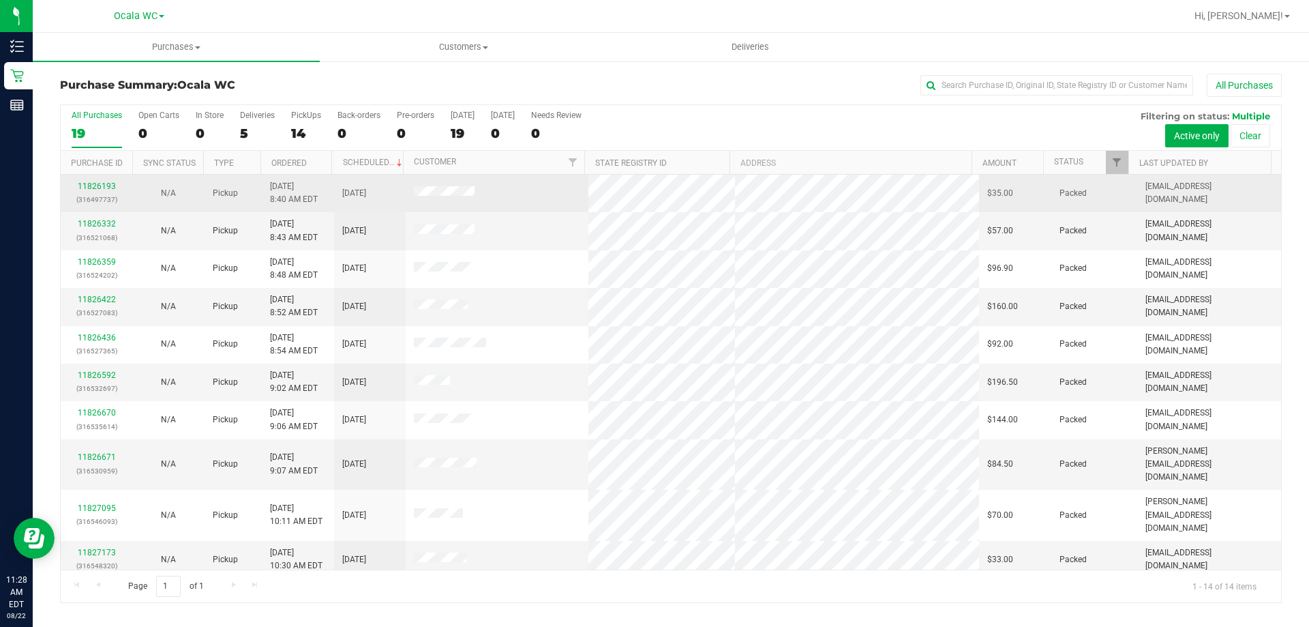
scroll to position [134, 0]
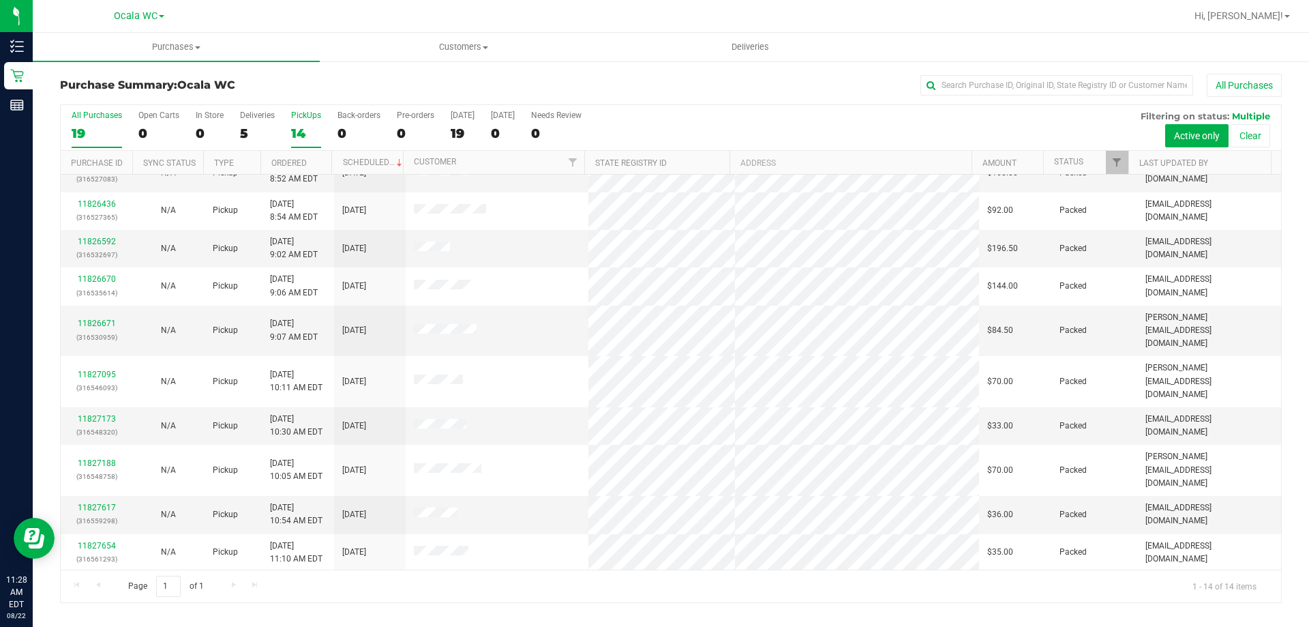
click at [295, 115] on div "PickUps" at bounding box center [306, 115] width 30 height 10
click at [0, 0] on input "PickUps 14" at bounding box center [0, 0] width 0 height 0
